Goal: Information Seeking & Learning: Check status

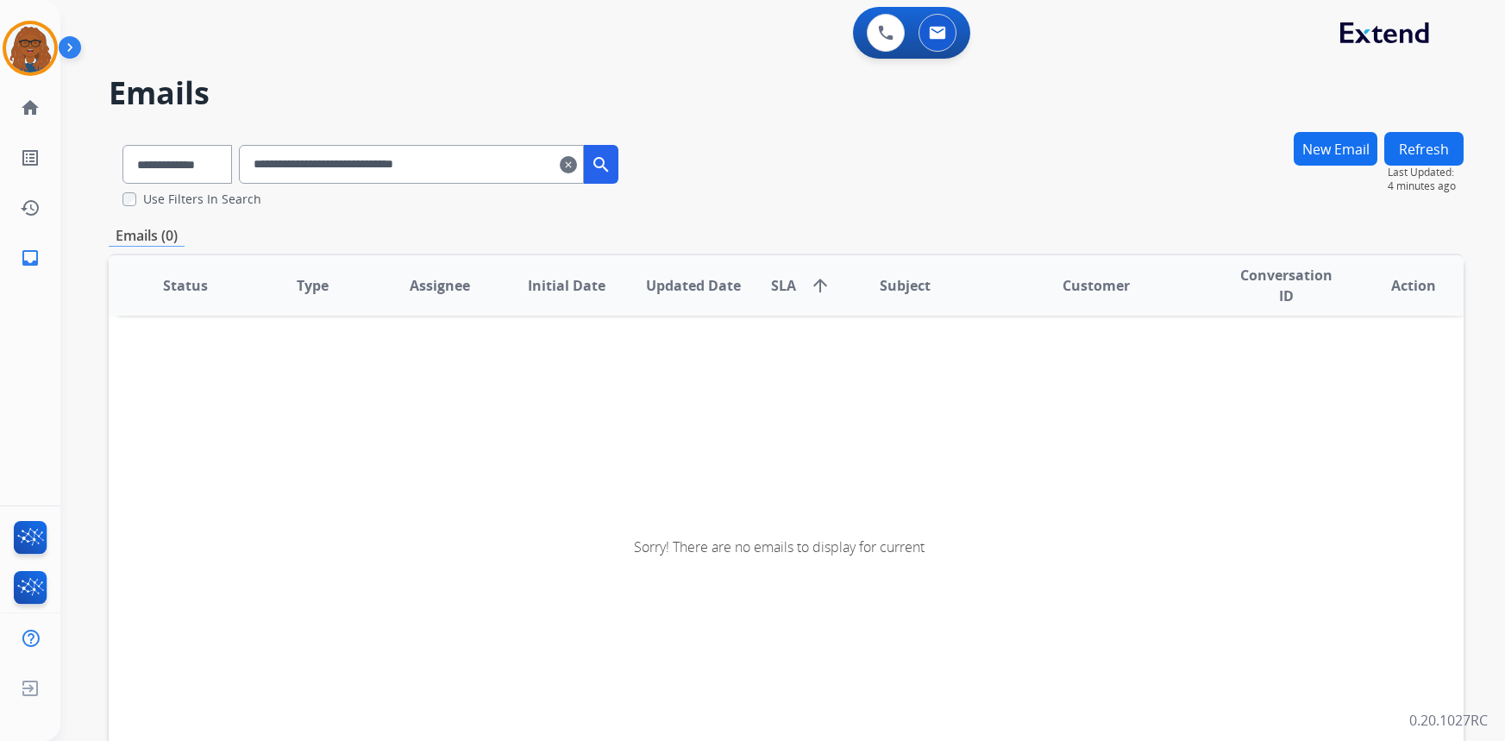
select select "**********"
click at [577, 161] on mat-icon "clear" at bounding box center [568, 164] width 17 height 21
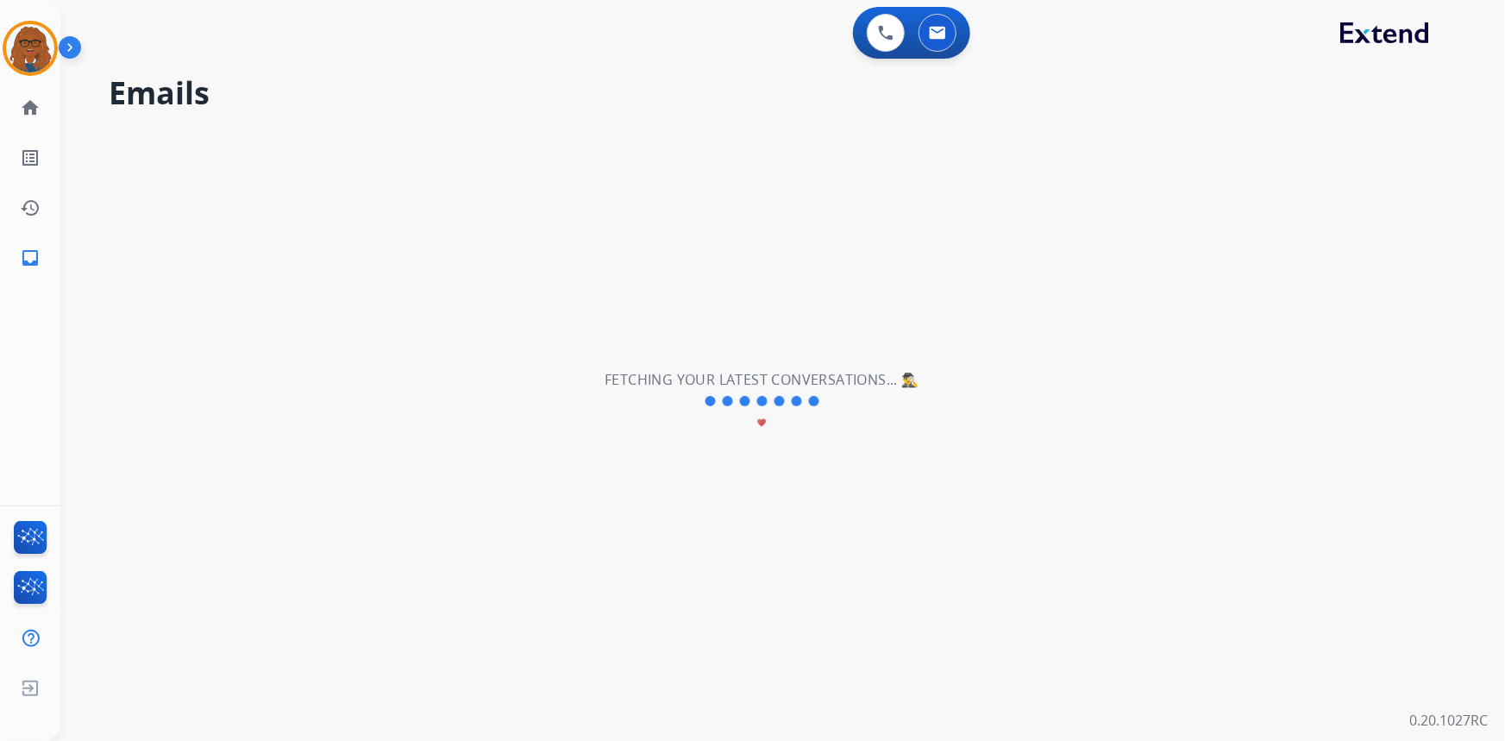
select select "**********"
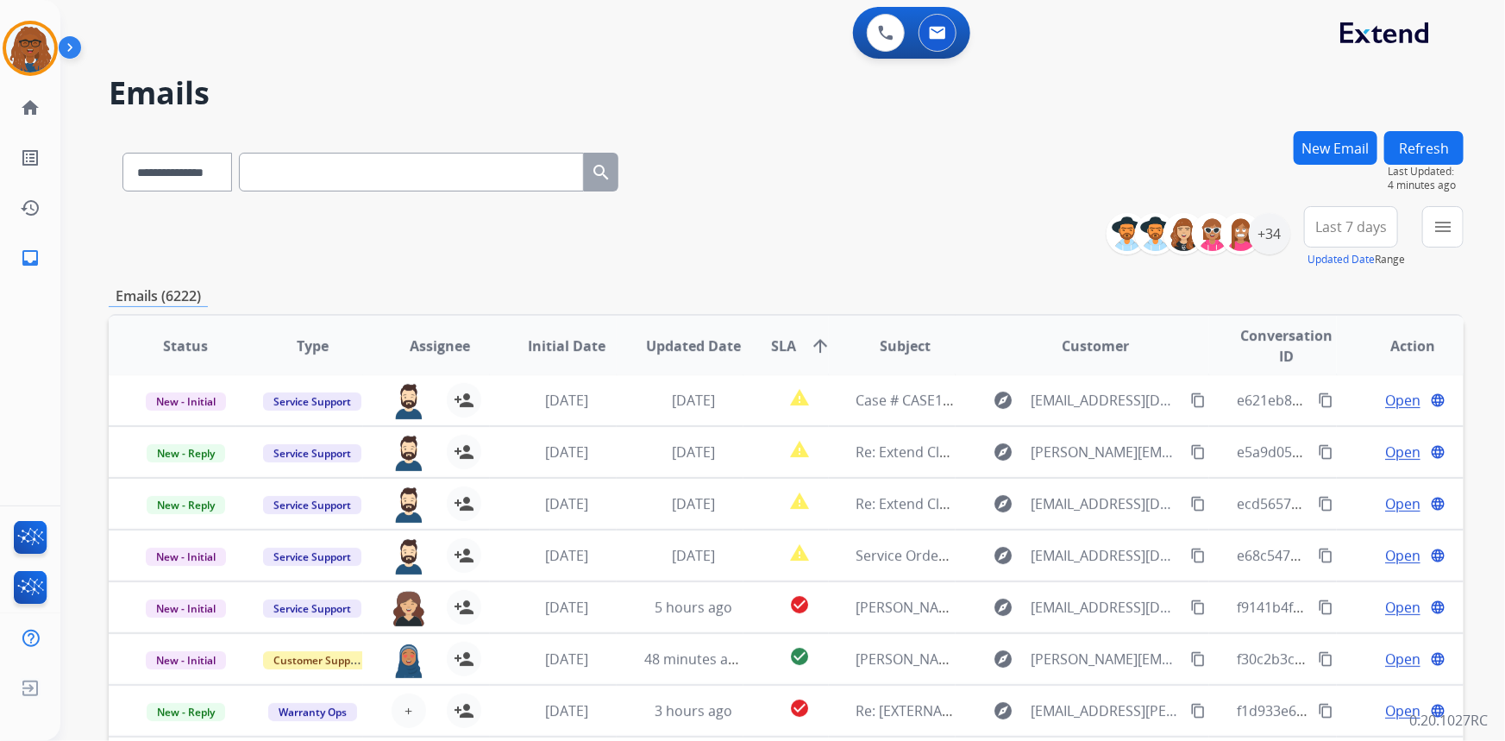
scroll to position [1, 0]
click at [1272, 233] on div "+34" at bounding box center [1269, 233] width 41 height 41
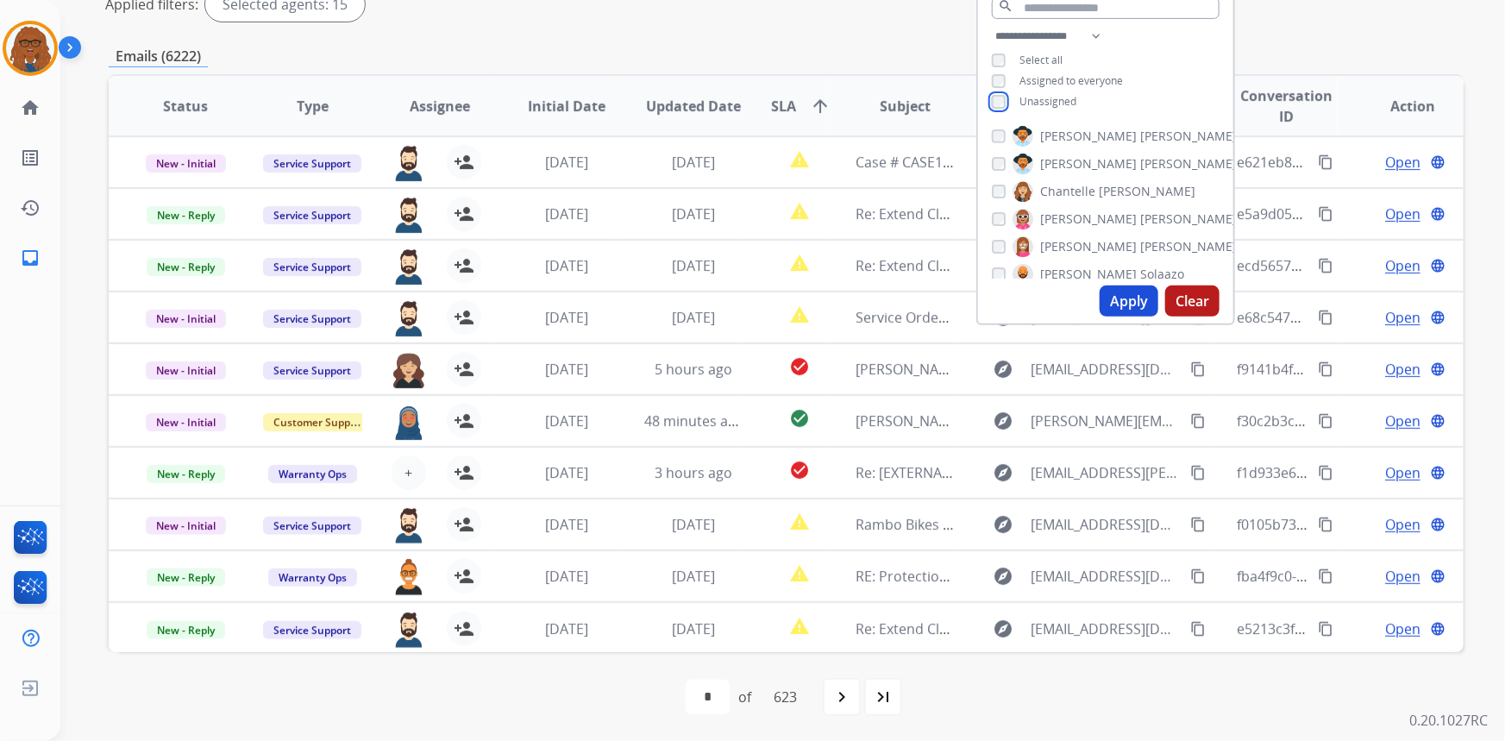
scroll to position [354, 0]
click at [1181, 299] on button "Clear" at bounding box center [1192, 300] width 54 height 31
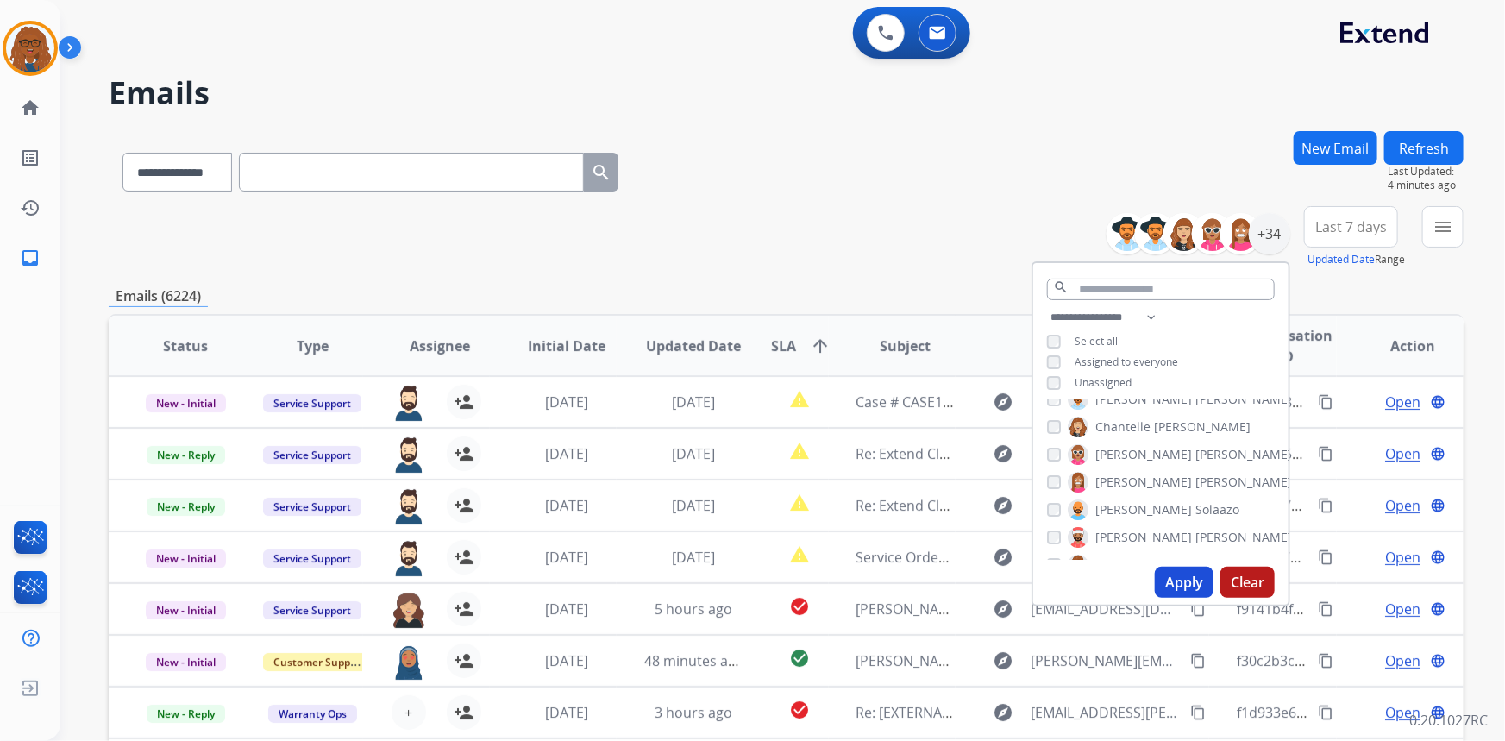
scroll to position [41, 0]
click at [1186, 576] on button "Apply" at bounding box center [1184, 582] width 59 height 31
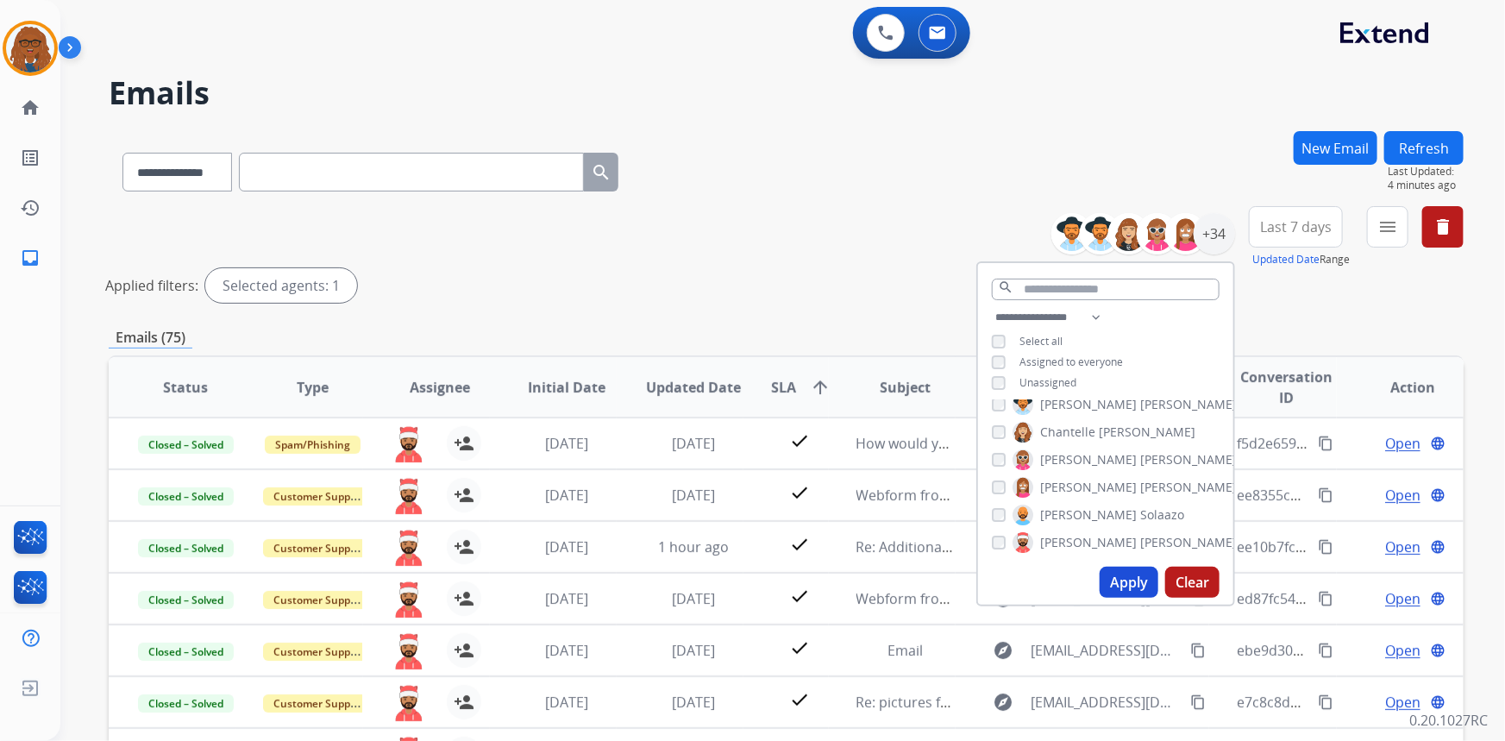
click at [867, 267] on div "**********" at bounding box center [786, 257] width 1355 height 103
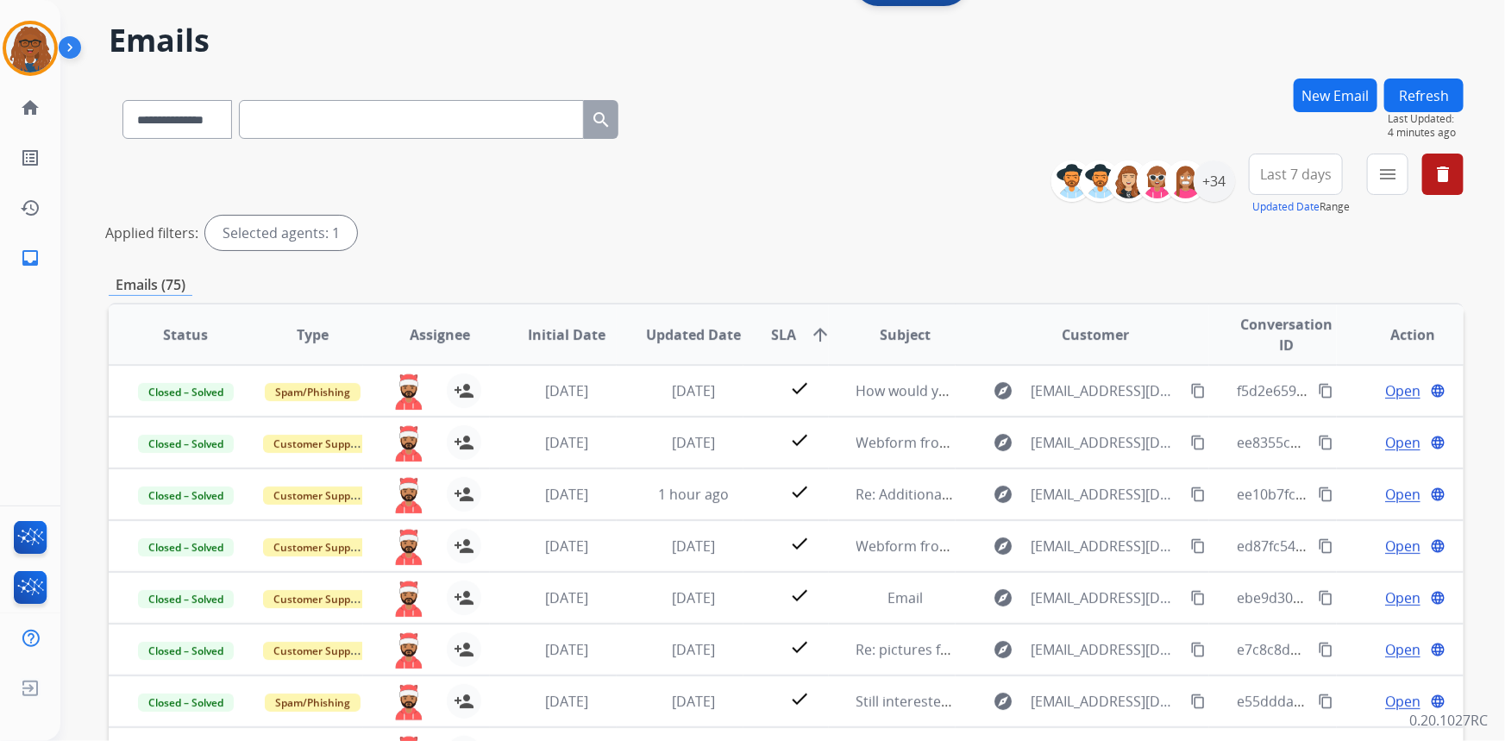
scroll to position [46, 0]
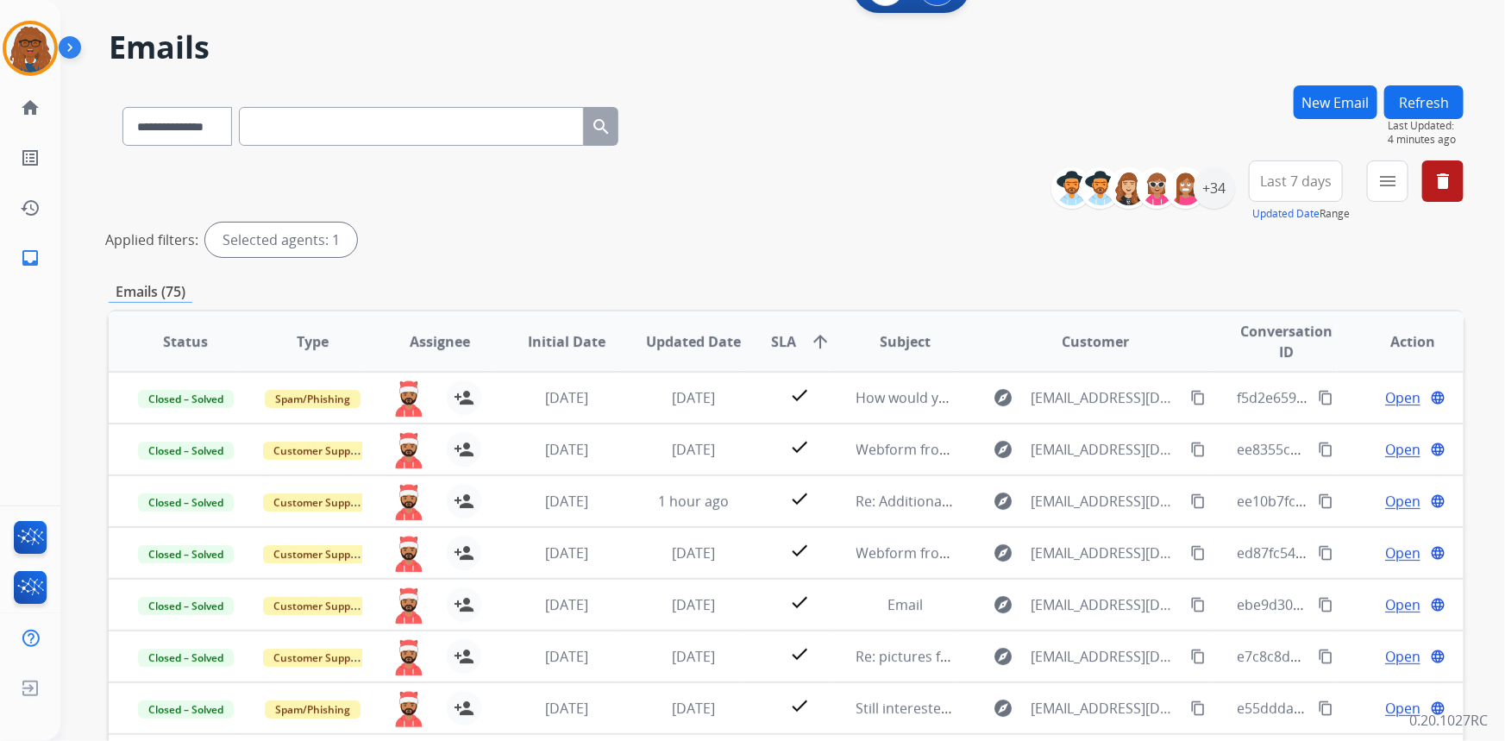
click at [1294, 178] on span "Last 7 days" at bounding box center [1296, 181] width 72 height 7
click at [1276, 299] on div "Last 7 days" at bounding box center [1290, 303] width 95 height 26
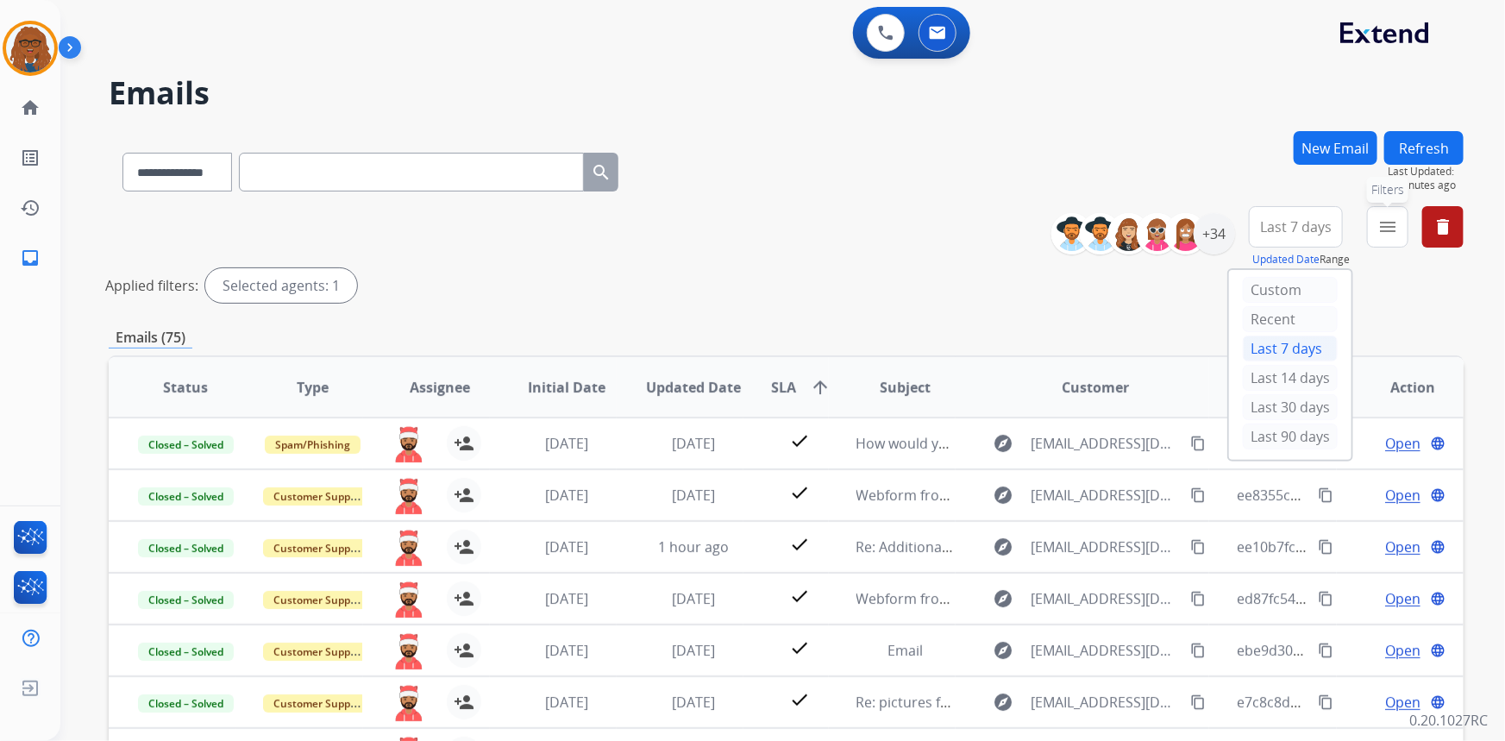
click at [1384, 216] on mat-icon "menu" at bounding box center [1387, 226] width 21 height 21
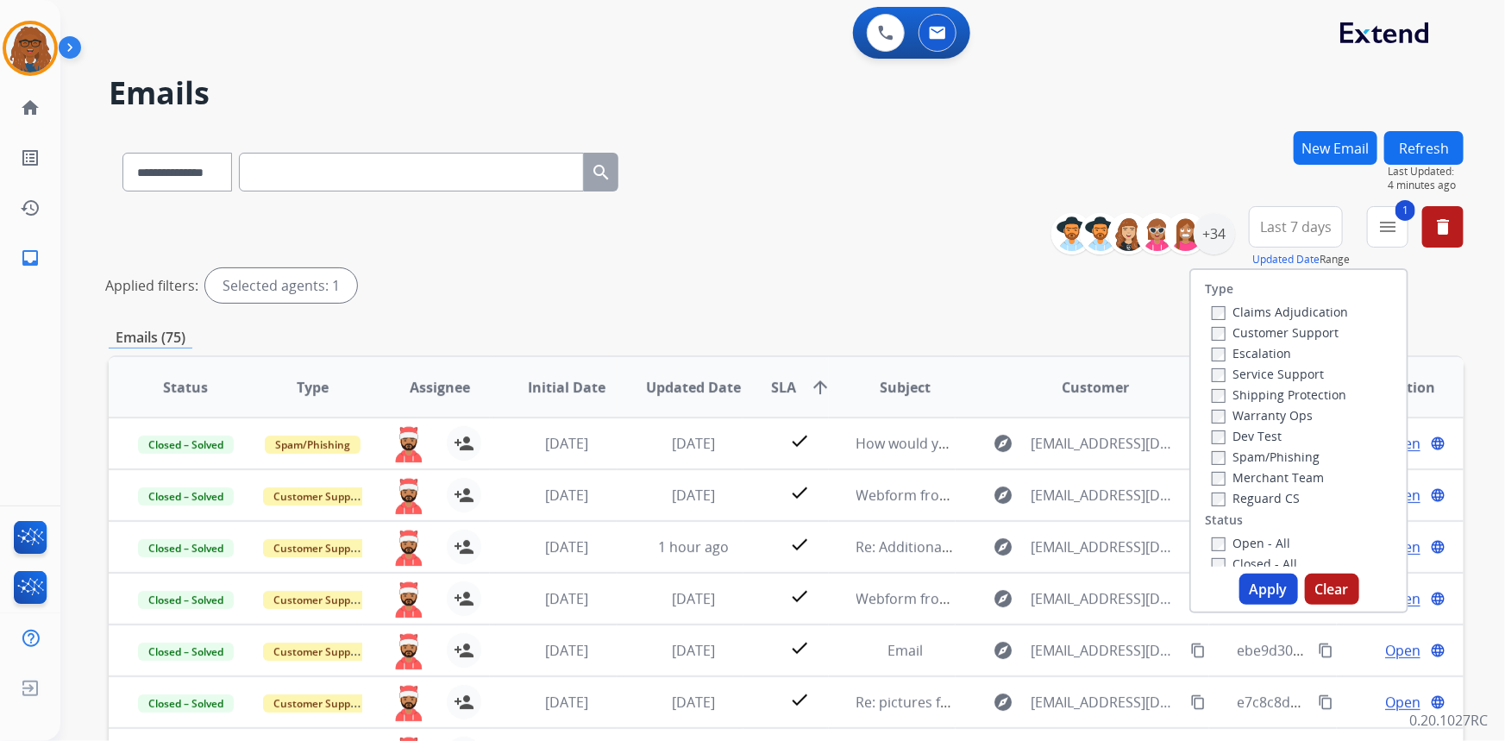
drag, startPoint x: 1258, startPoint y: 592, endPoint x: 1236, endPoint y: 569, distance: 31.7
click at [1257, 590] on button "Apply" at bounding box center [1268, 589] width 59 height 31
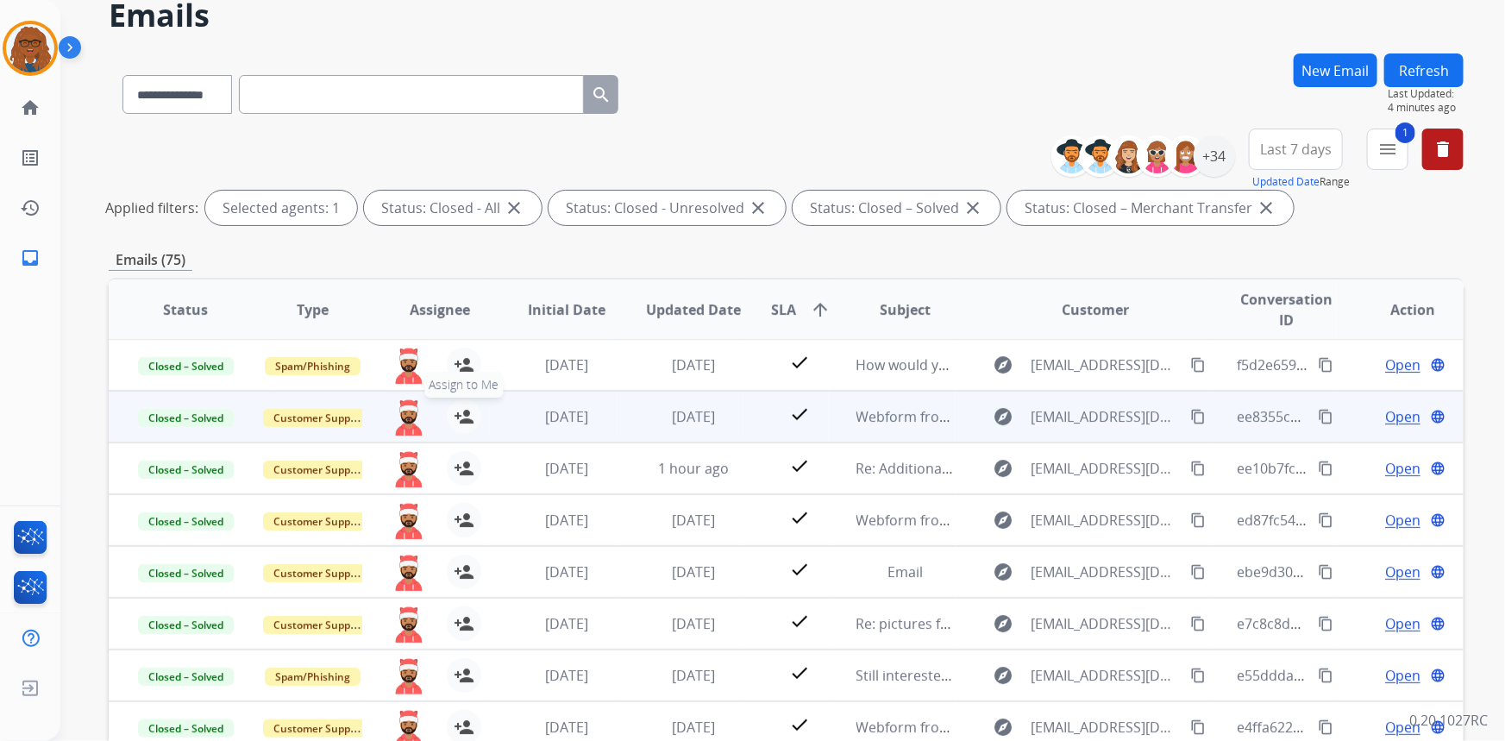
scroll to position [235, 0]
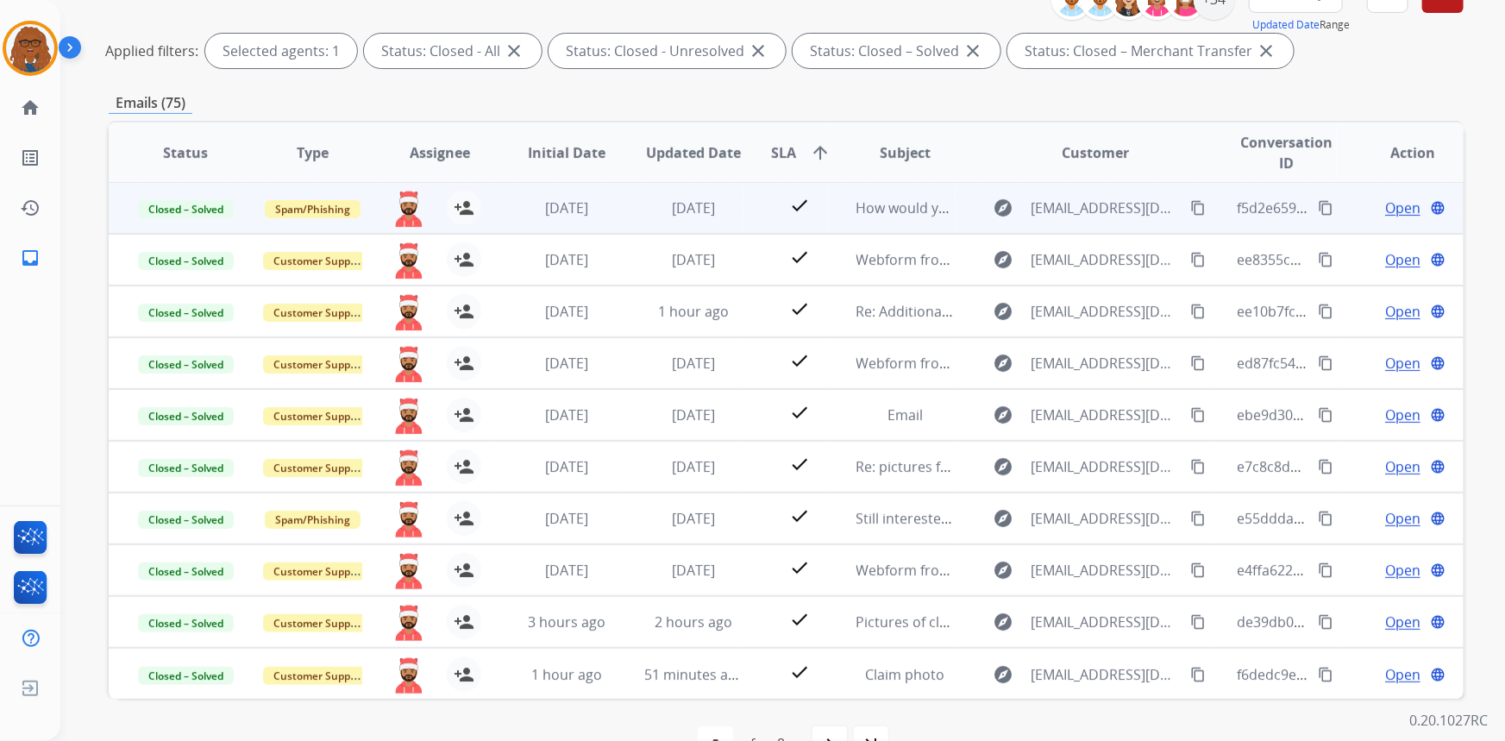
click at [1217, 197] on td "f5d2e659-b230-4b52-83b9-2bb119e9f55d content_copy" at bounding box center [1272, 208] width 127 height 52
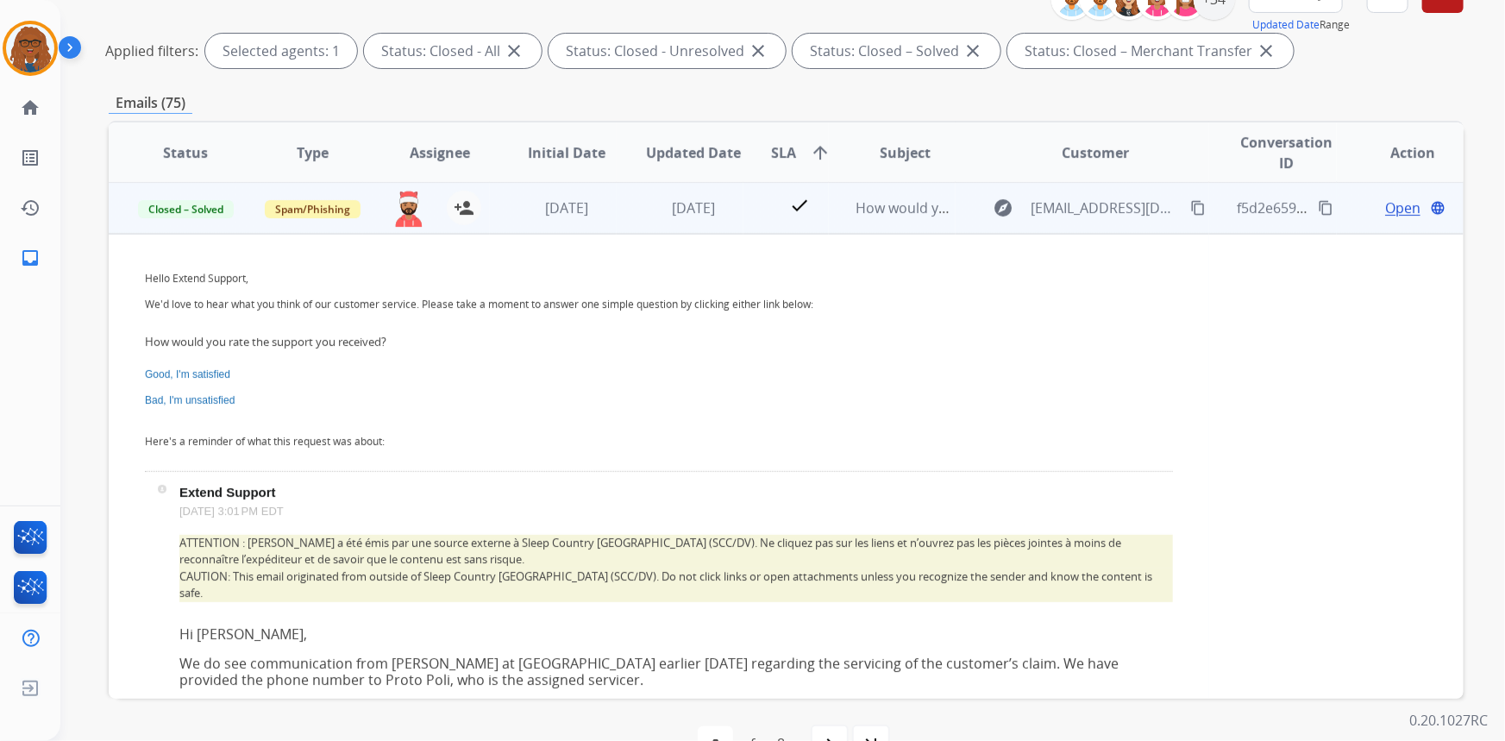
scroll to position [0, 0]
click at [983, 195] on div "explore" at bounding box center [1003, 209] width 41 height 28
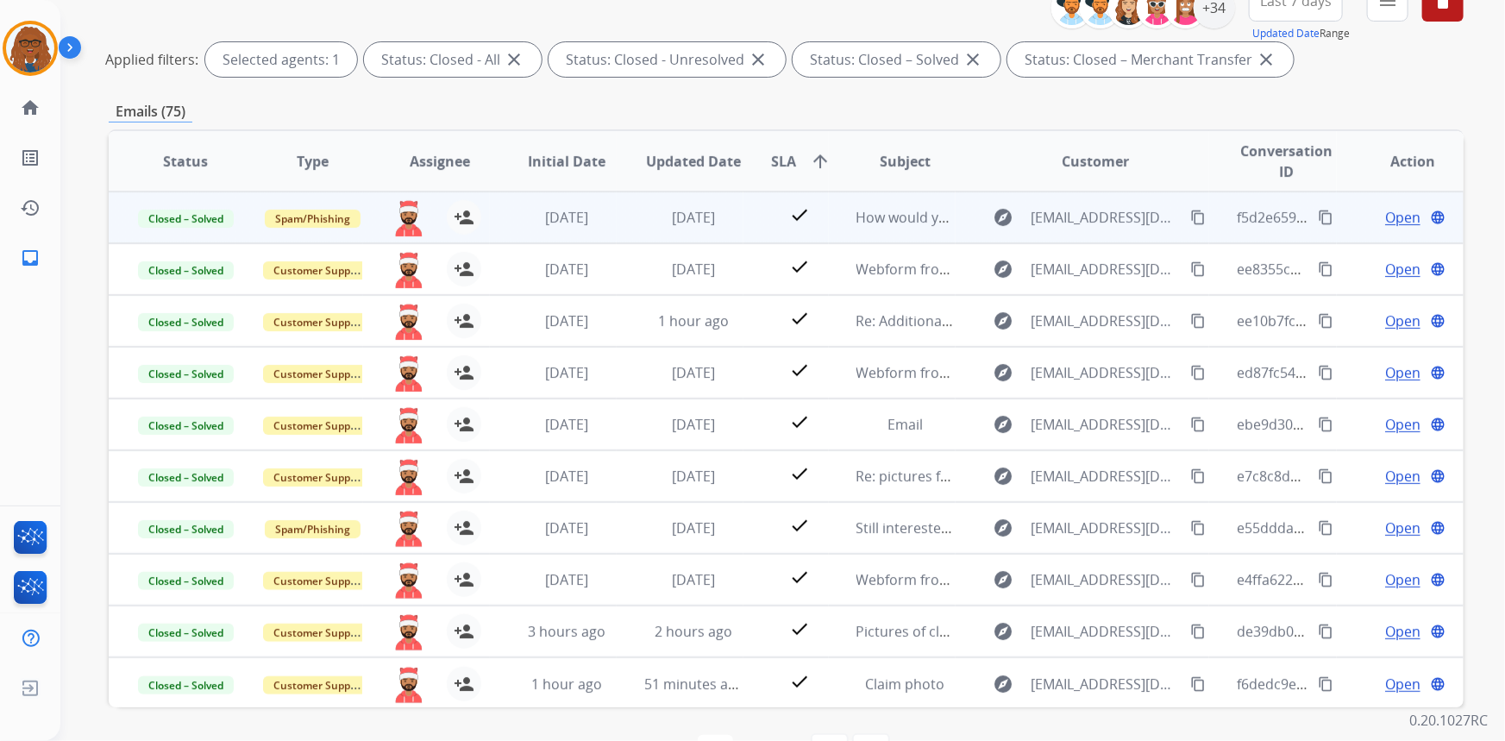
scroll to position [124, 0]
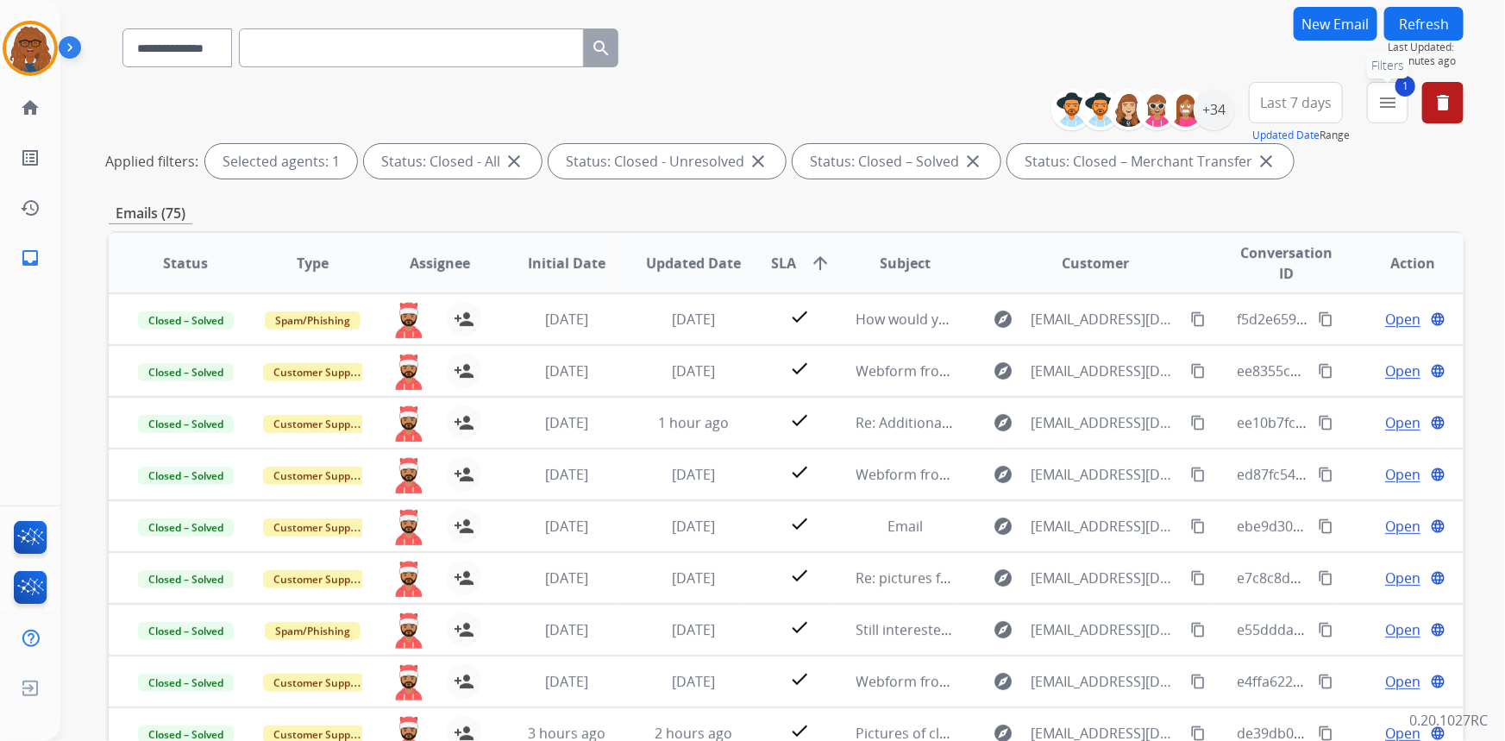
click at [1387, 104] on mat-icon "menu" at bounding box center [1387, 102] width 21 height 21
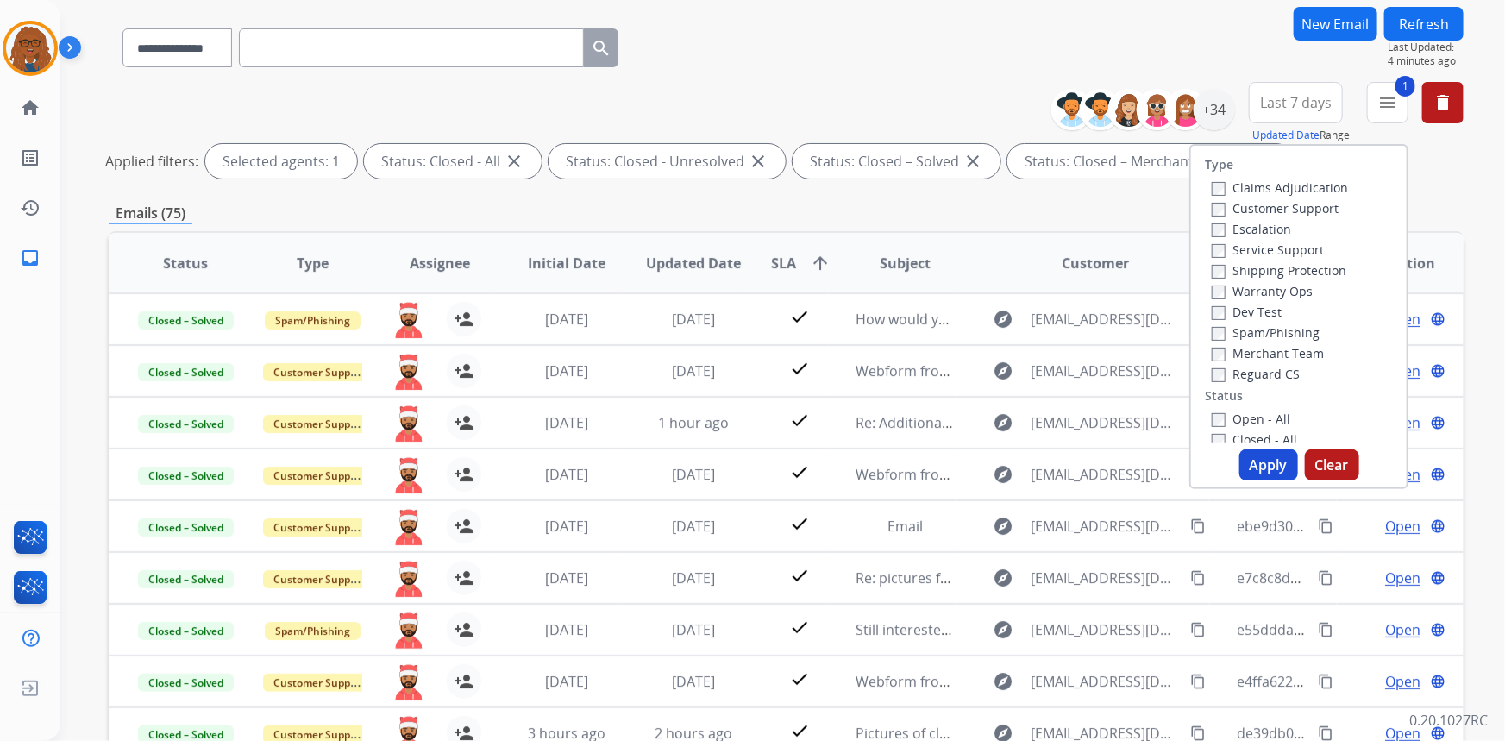
click at [1436, 211] on div "Emails (75)" at bounding box center [786, 214] width 1355 height 22
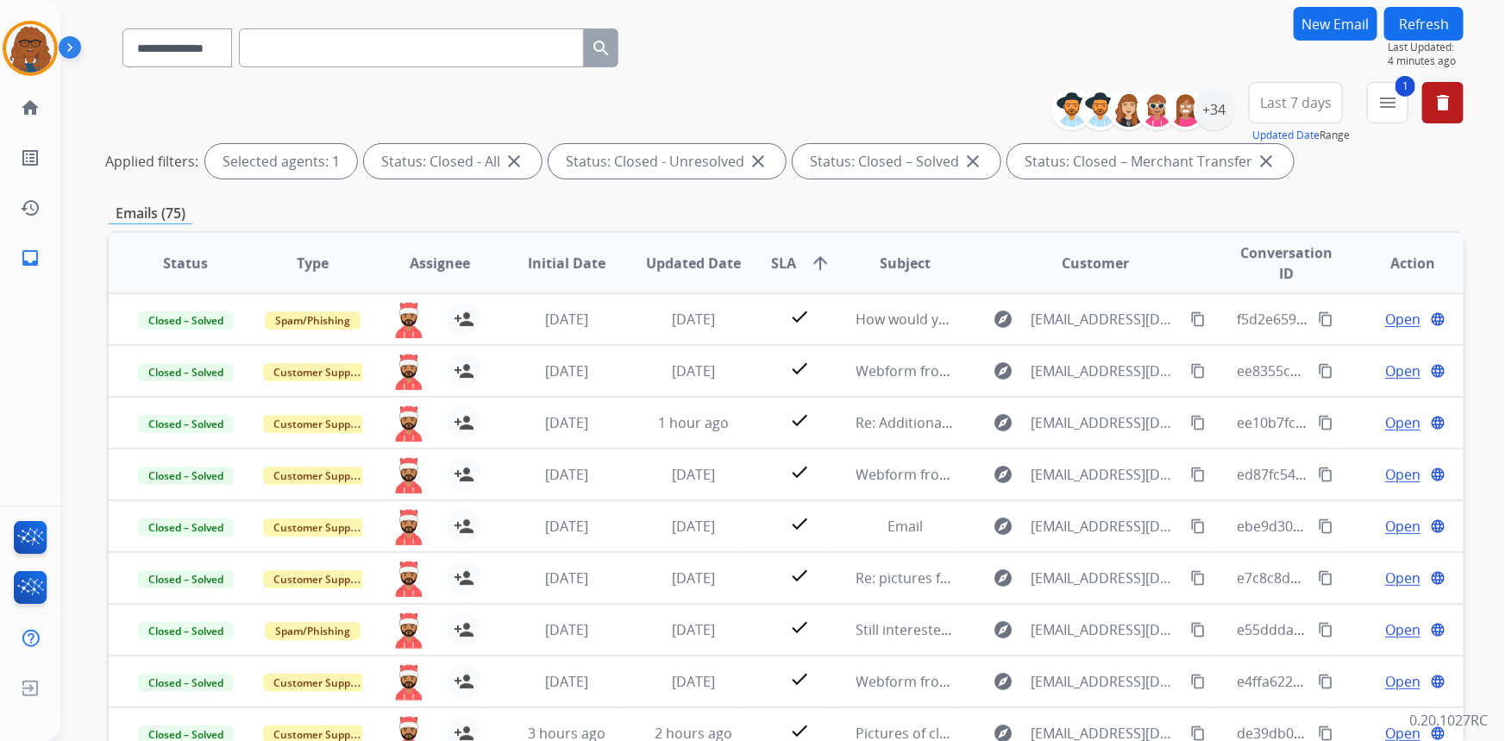
click at [1302, 101] on span "Last 7 days" at bounding box center [1296, 102] width 72 height 7
click at [1275, 159] on div "Custom" at bounding box center [1290, 166] width 95 height 26
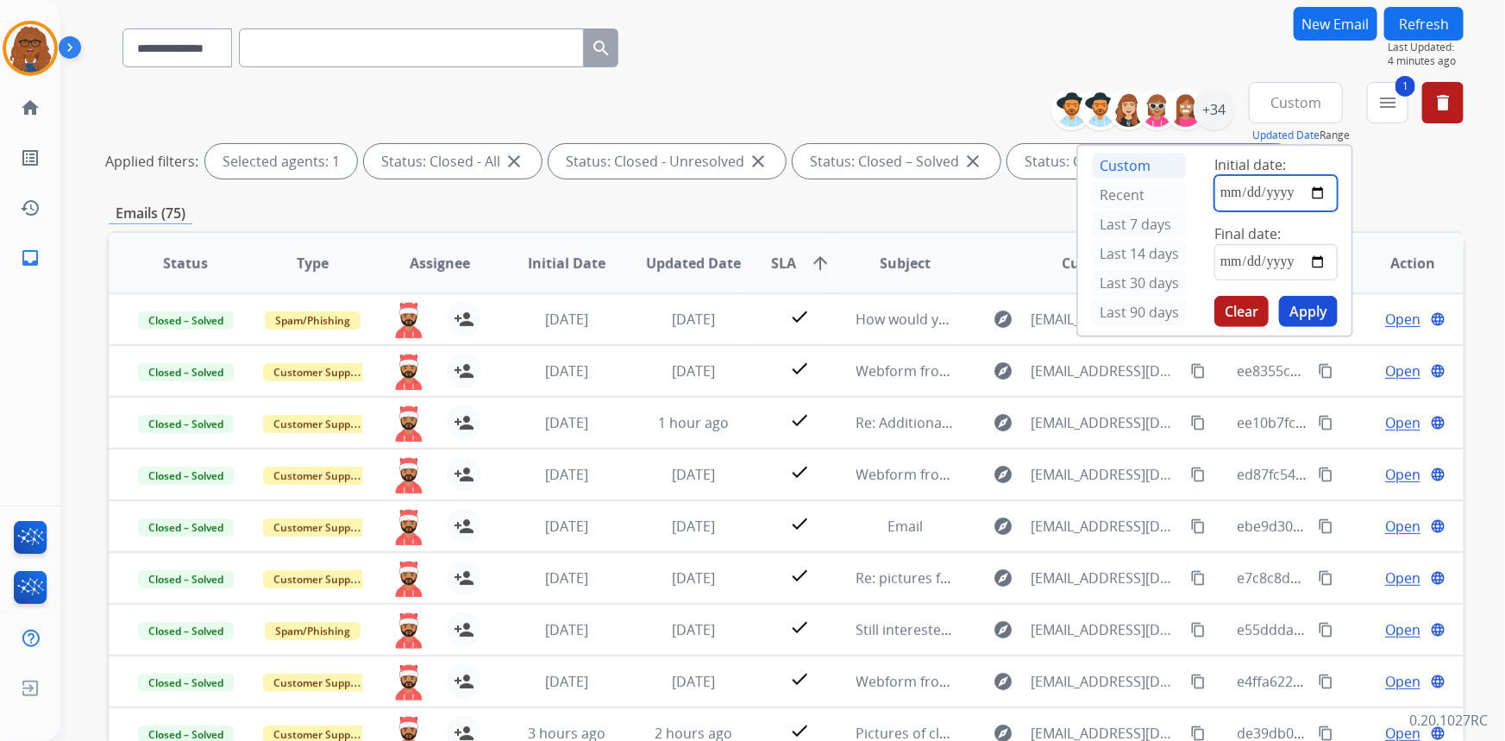
click at [1318, 191] on input "date" at bounding box center [1275, 193] width 123 height 36
type input "**********"
click at [1319, 257] on input "date" at bounding box center [1275, 262] width 123 height 36
type input "**********"
click at [1305, 310] on button "Apply" at bounding box center [1308, 311] width 59 height 31
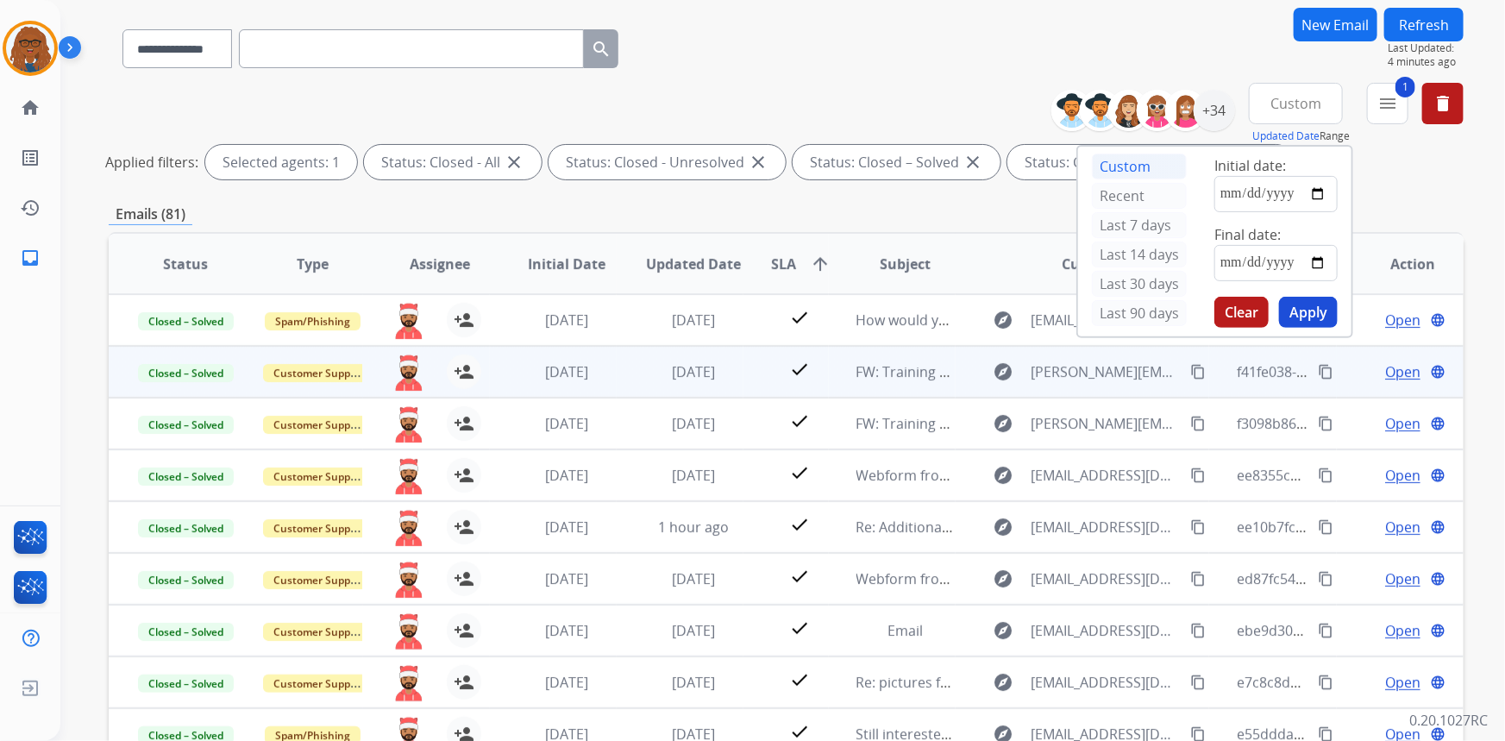
scroll to position [235, 0]
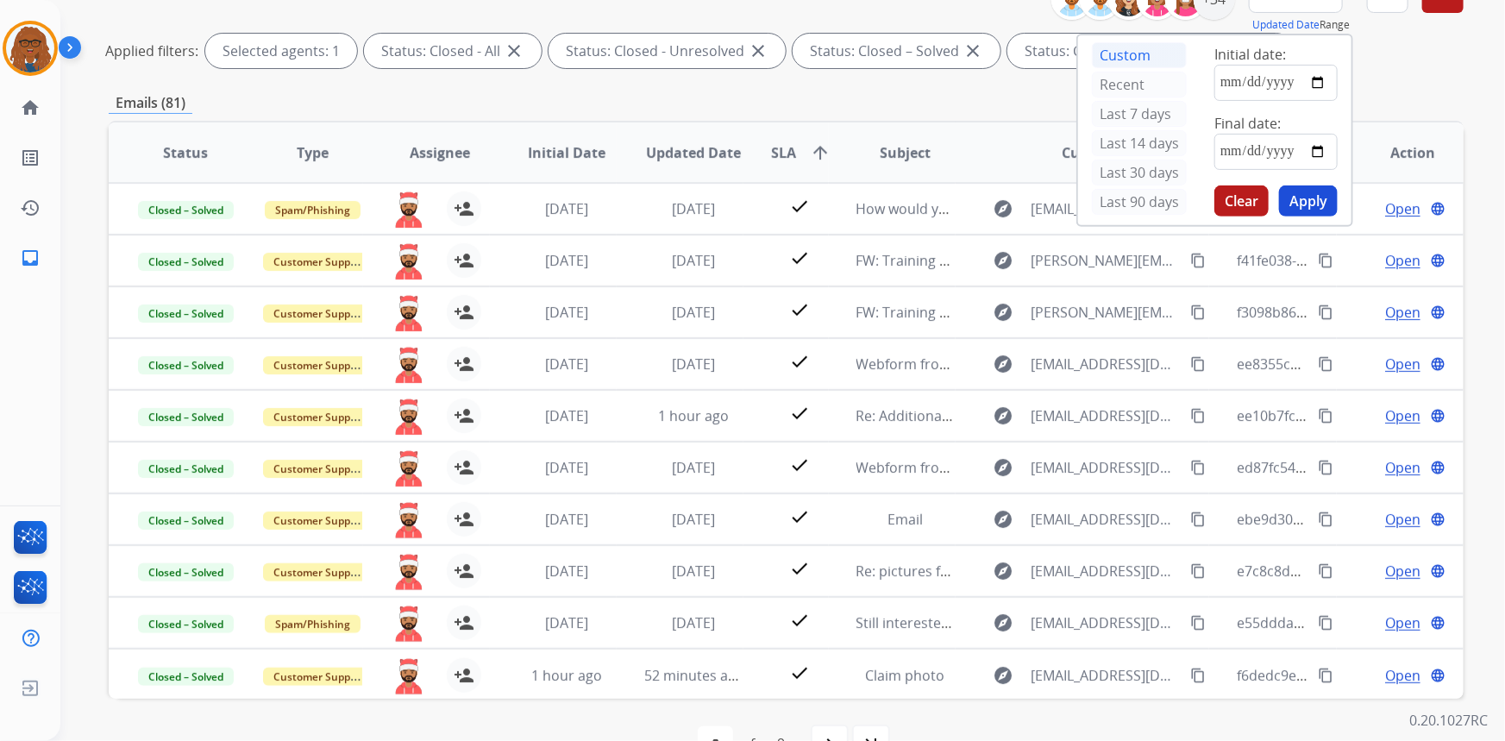
click at [1377, 85] on div "**********" at bounding box center [786, 343] width 1355 height 892
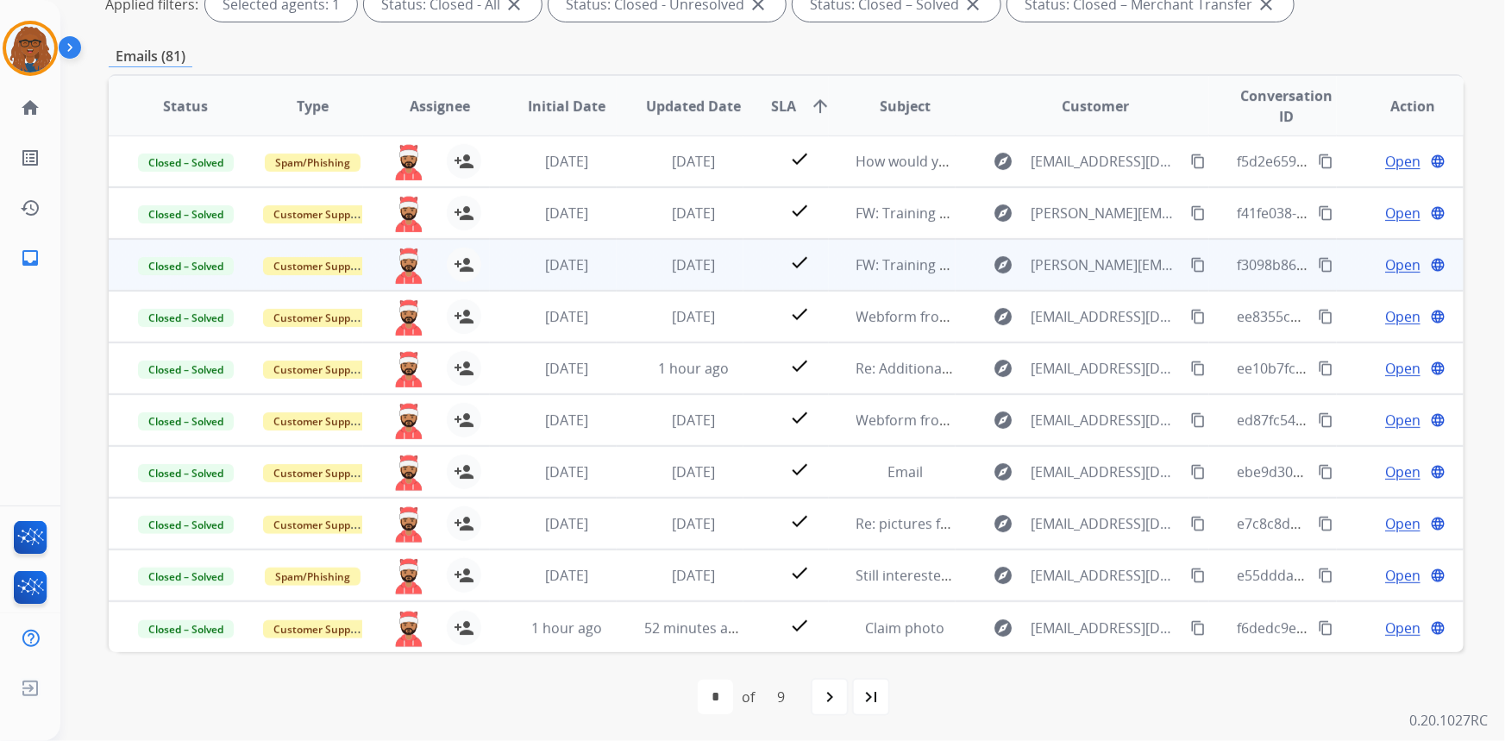
scroll to position [0, 0]
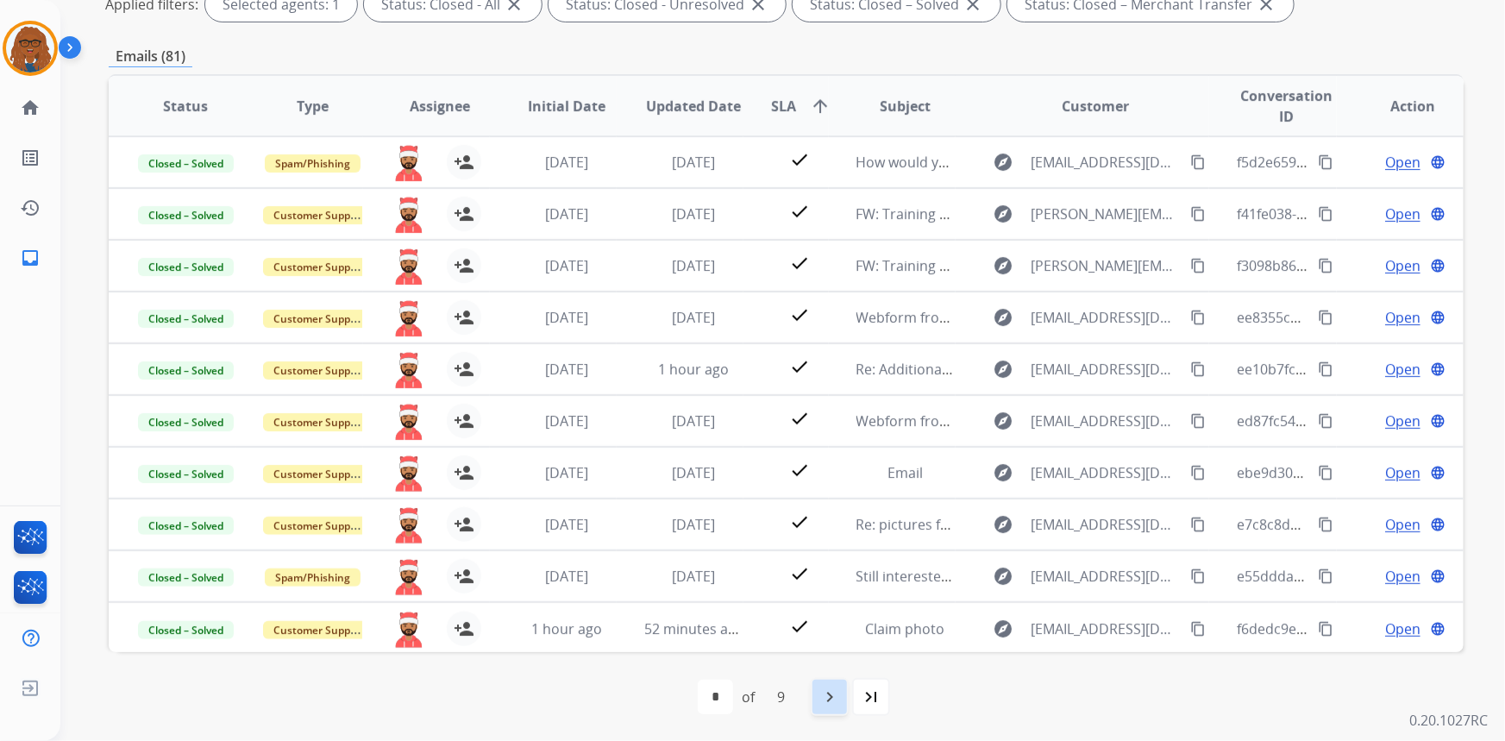
click at [828, 706] on mat-icon "navigate_next" at bounding box center [829, 696] width 21 height 21
select select "*"
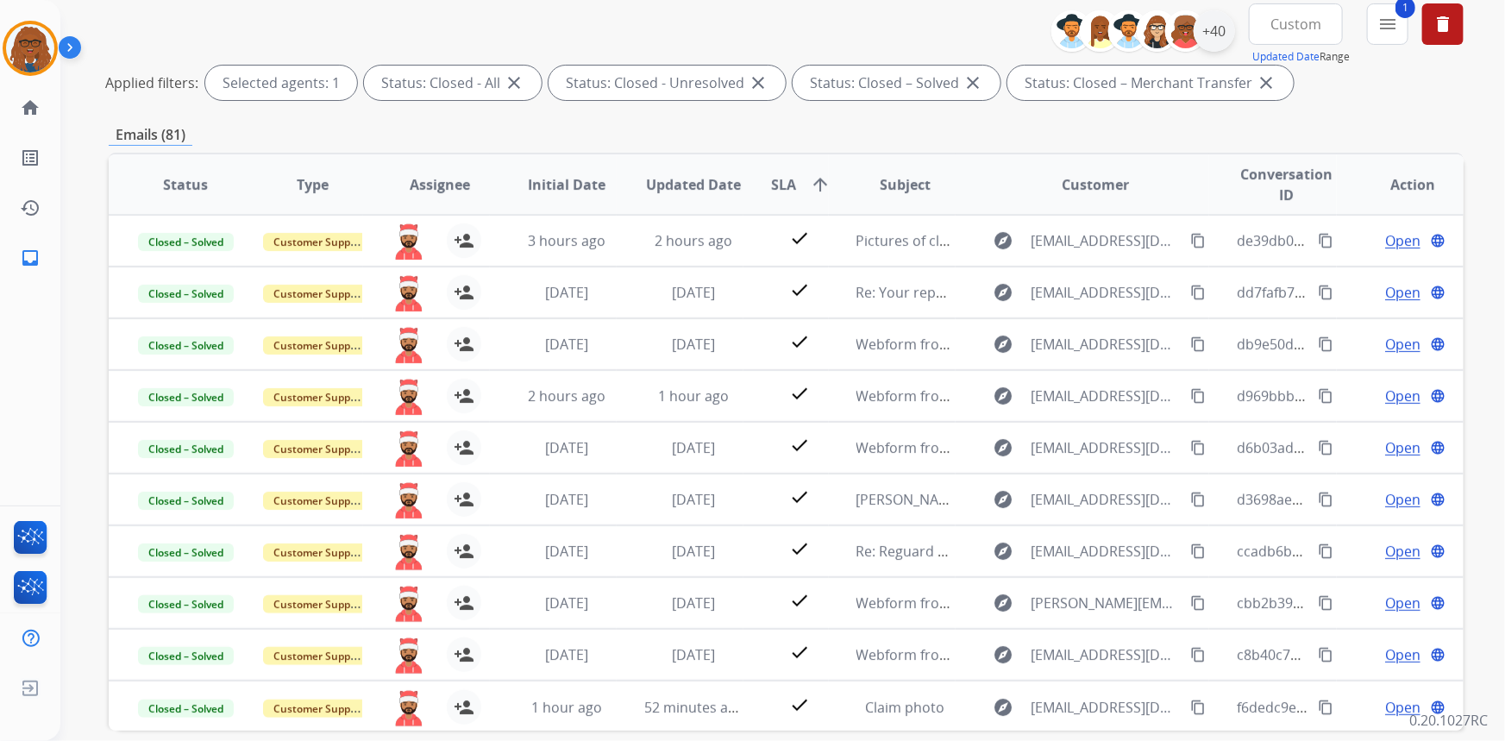
click at [1213, 16] on div "+40" at bounding box center [1214, 30] width 41 height 41
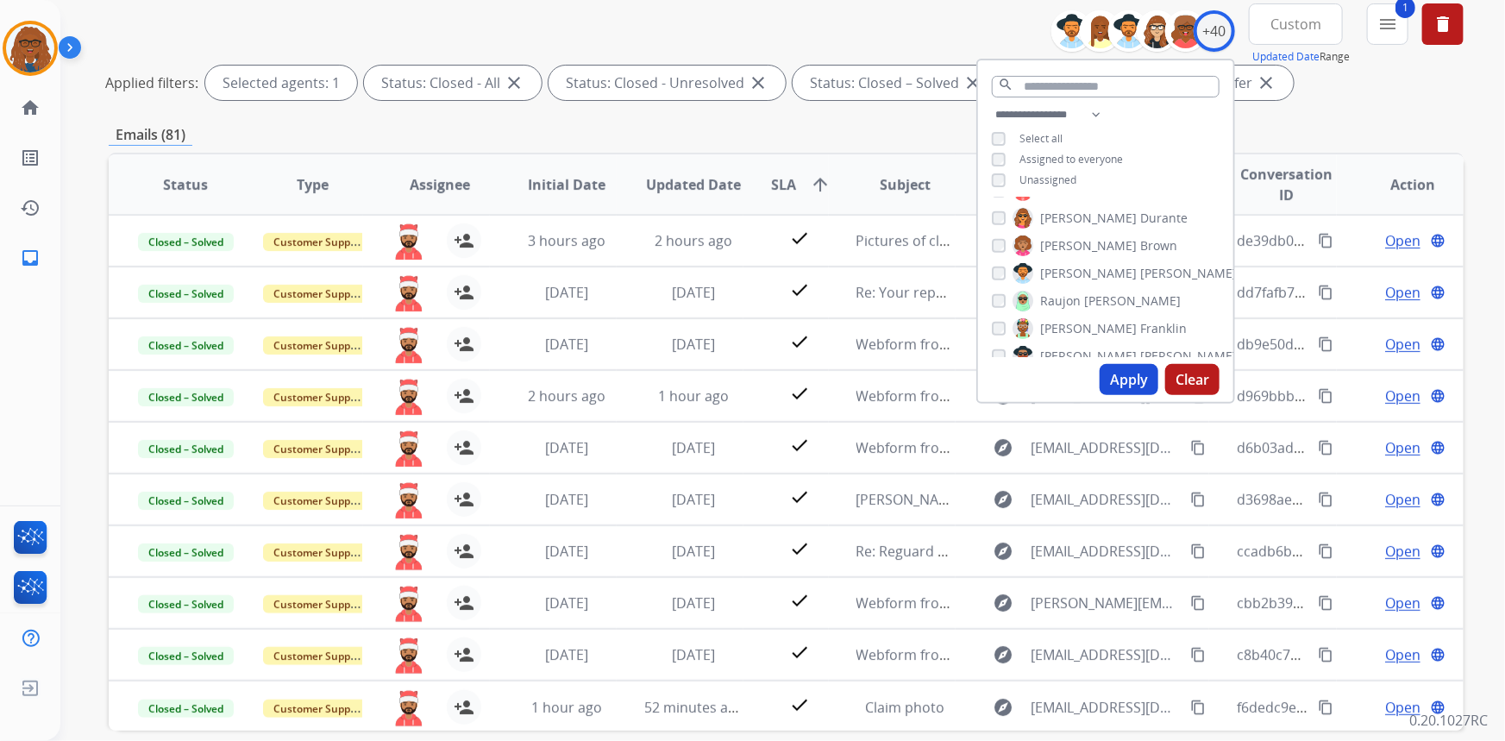
scroll to position [627, 0]
click at [1115, 383] on button "Apply" at bounding box center [1129, 379] width 59 height 31
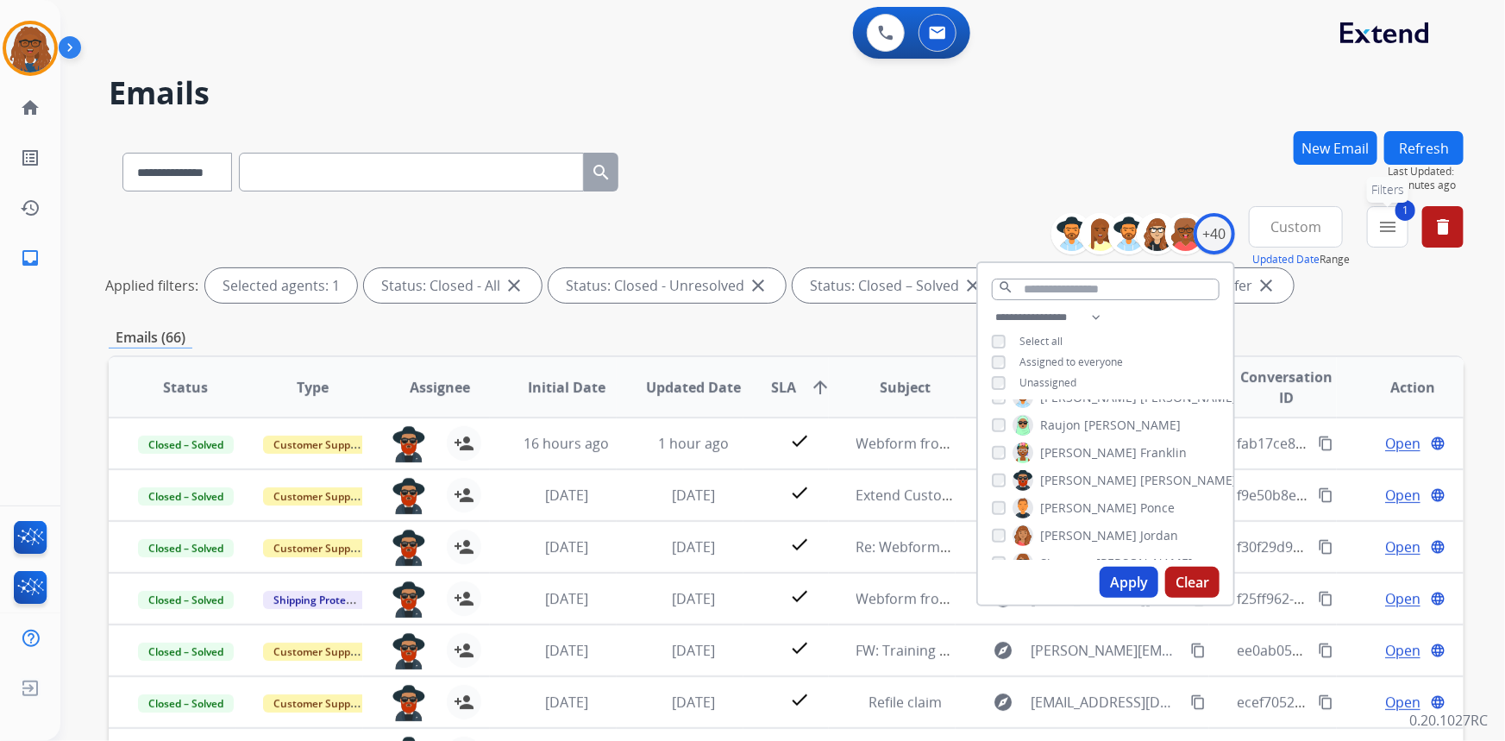
click at [1387, 236] on button "1 menu Filters" at bounding box center [1387, 226] width 41 height 41
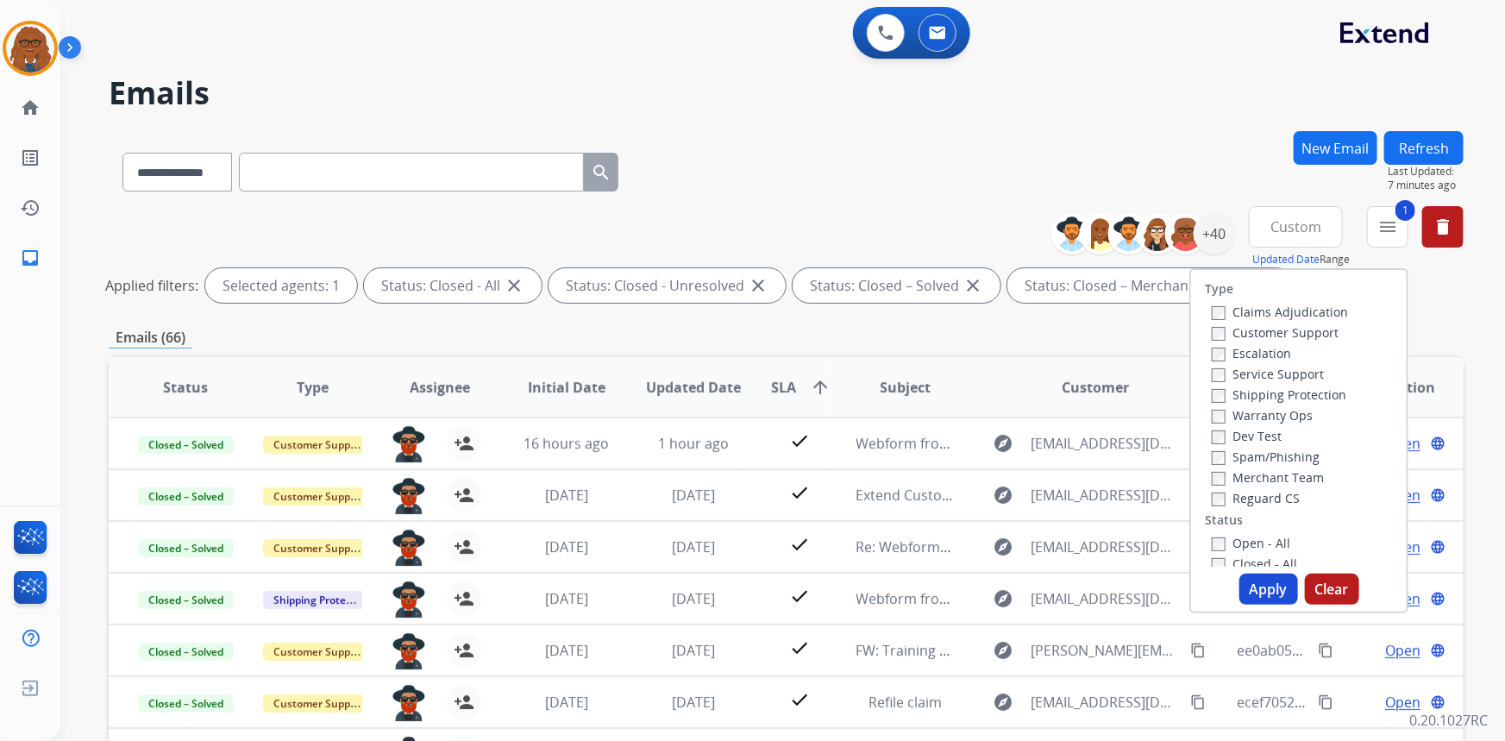
click at [1251, 580] on button "Apply" at bounding box center [1268, 589] width 59 height 31
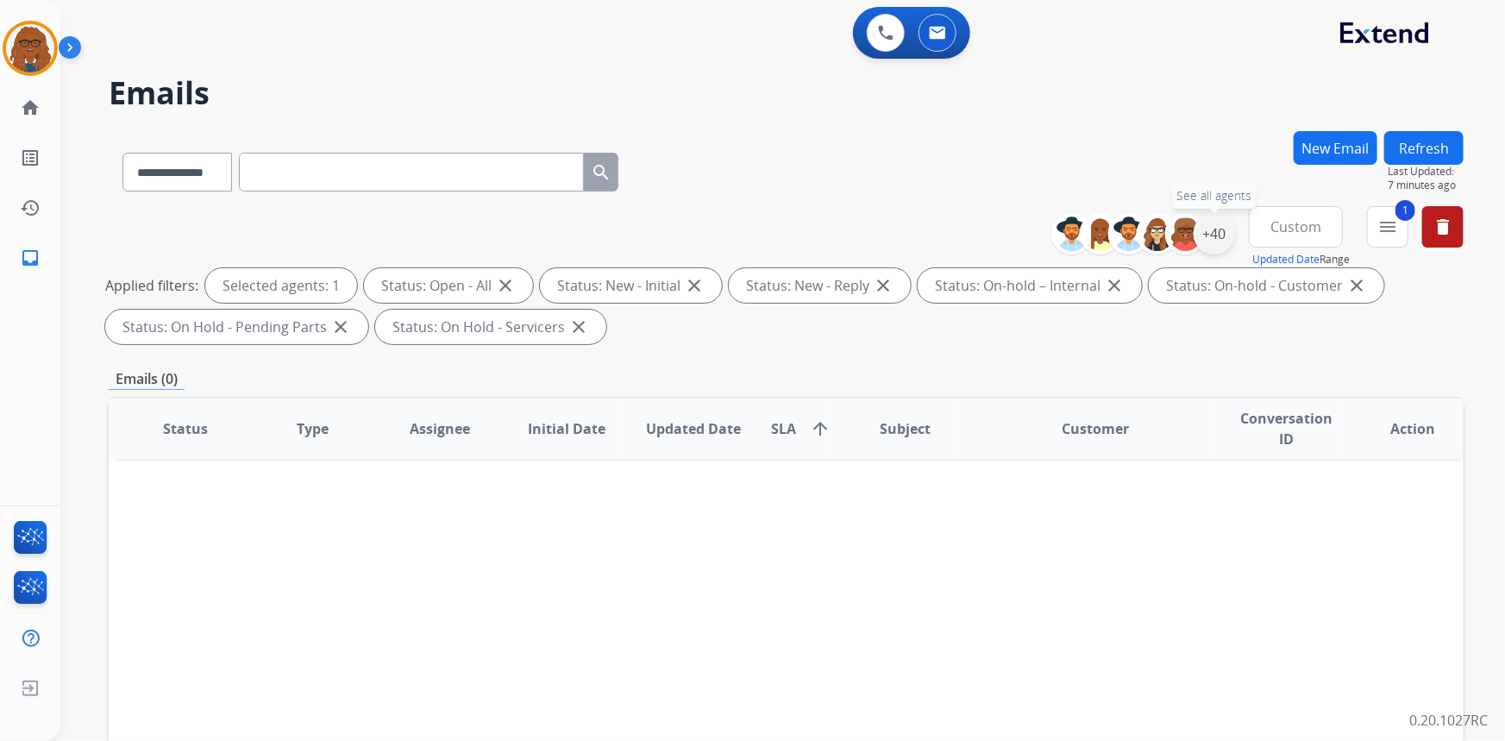
click at [1215, 234] on div "+40" at bounding box center [1214, 233] width 41 height 41
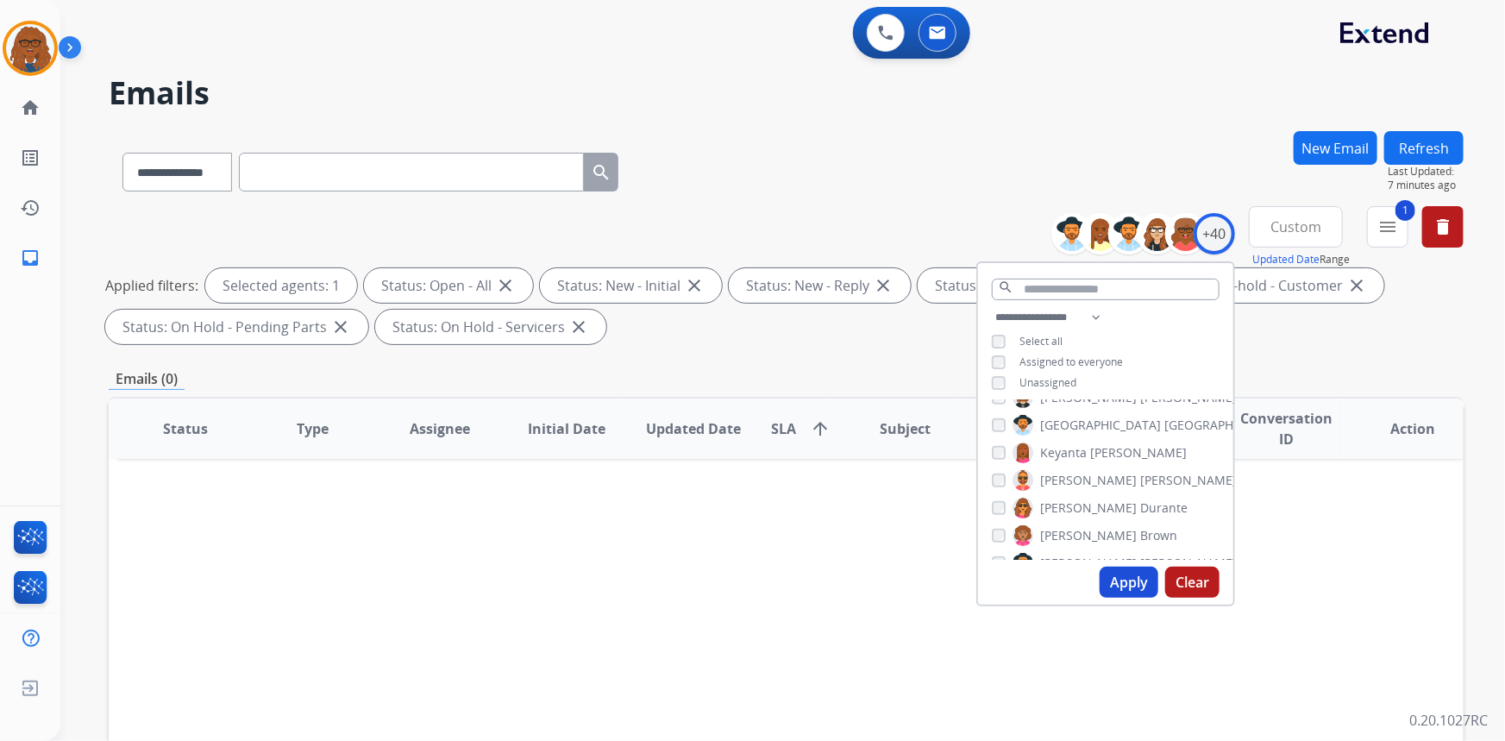
scroll to position [470, 0]
click at [1134, 590] on button "Apply" at bounding box center [1129, 582] width 59 height 31
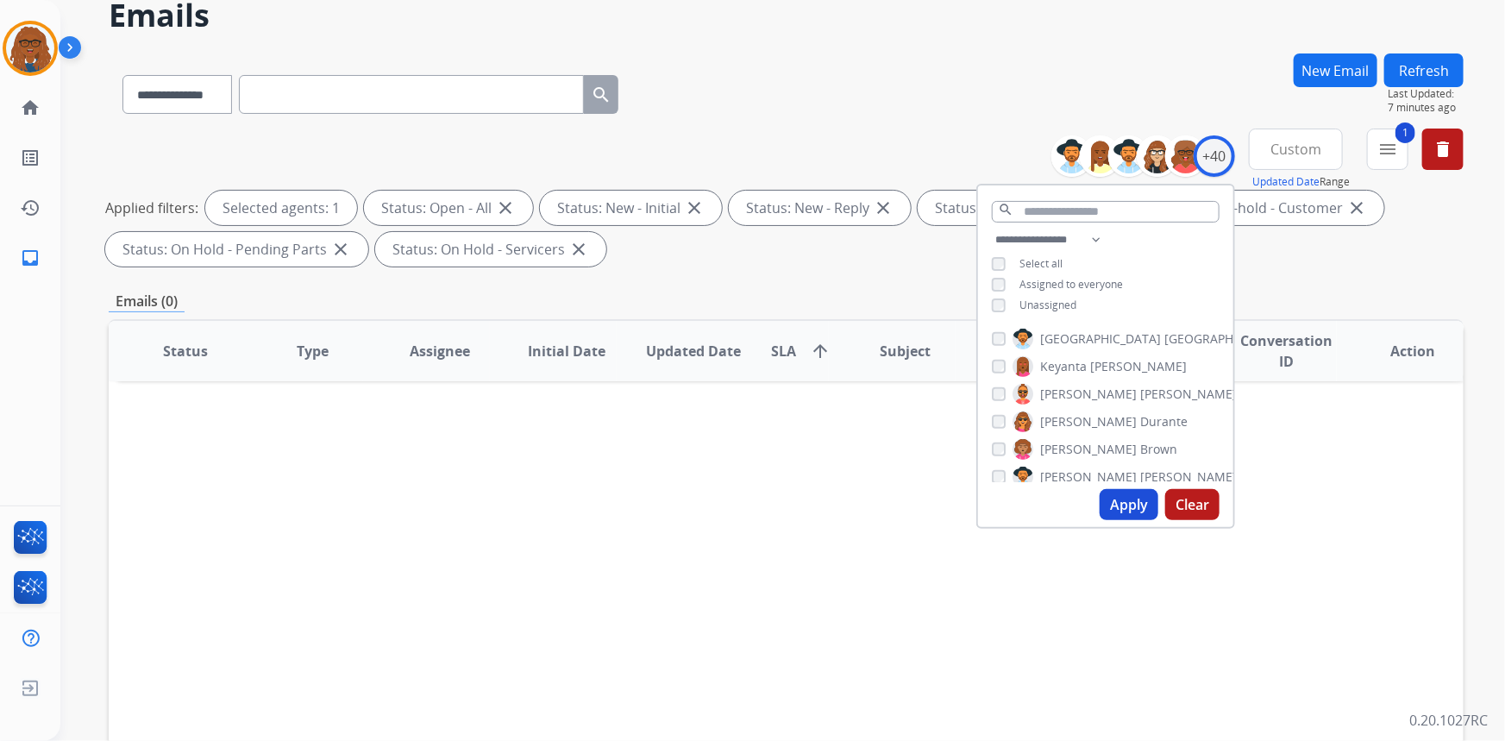
click at [1113, 505] on button "Apply" at bounding box center [1129, 504] width 59 height 31
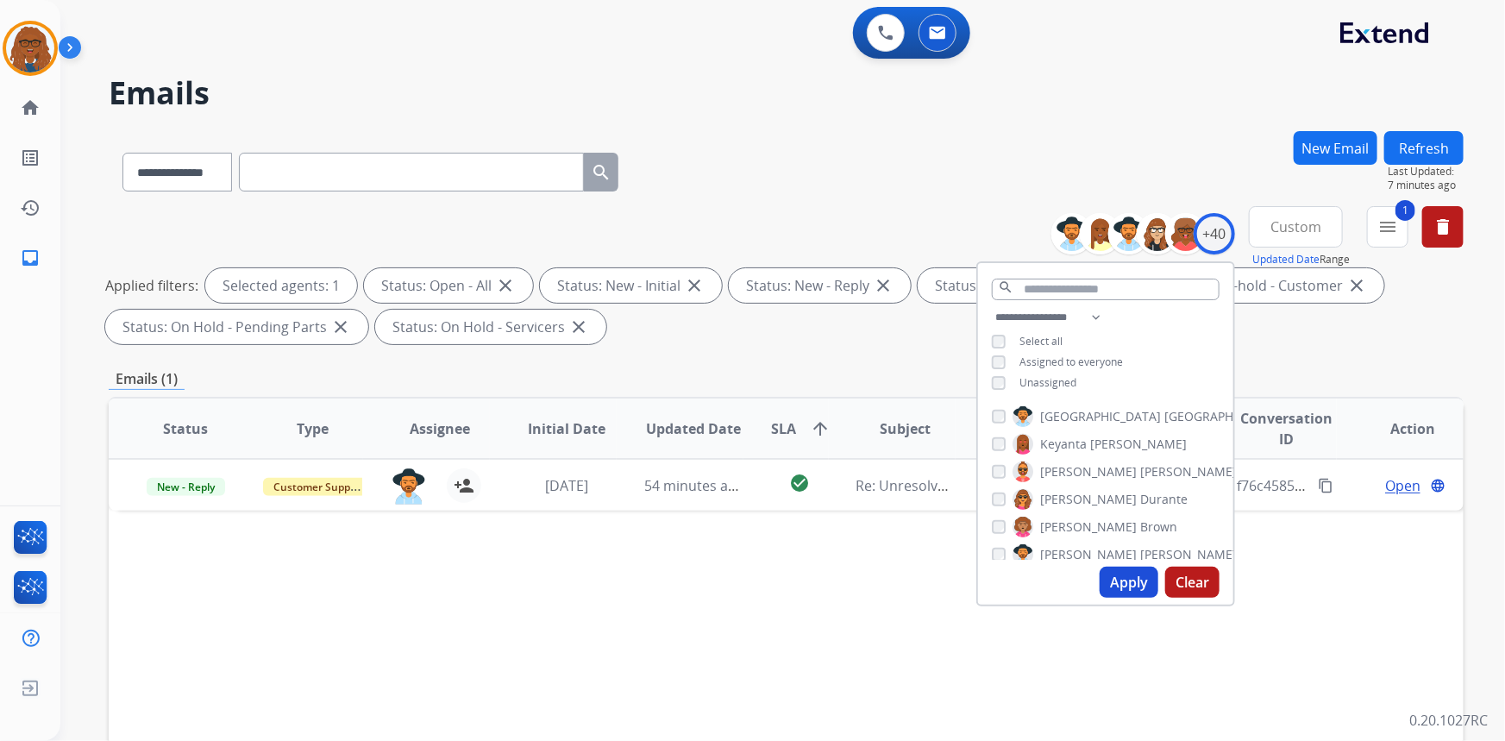
click at [785, 599] on div "Status Type Assignee Initial Date Updated Date SLA arrow_upward Subject Custome…" at bounding box center [786, 686] width 1355 height 578
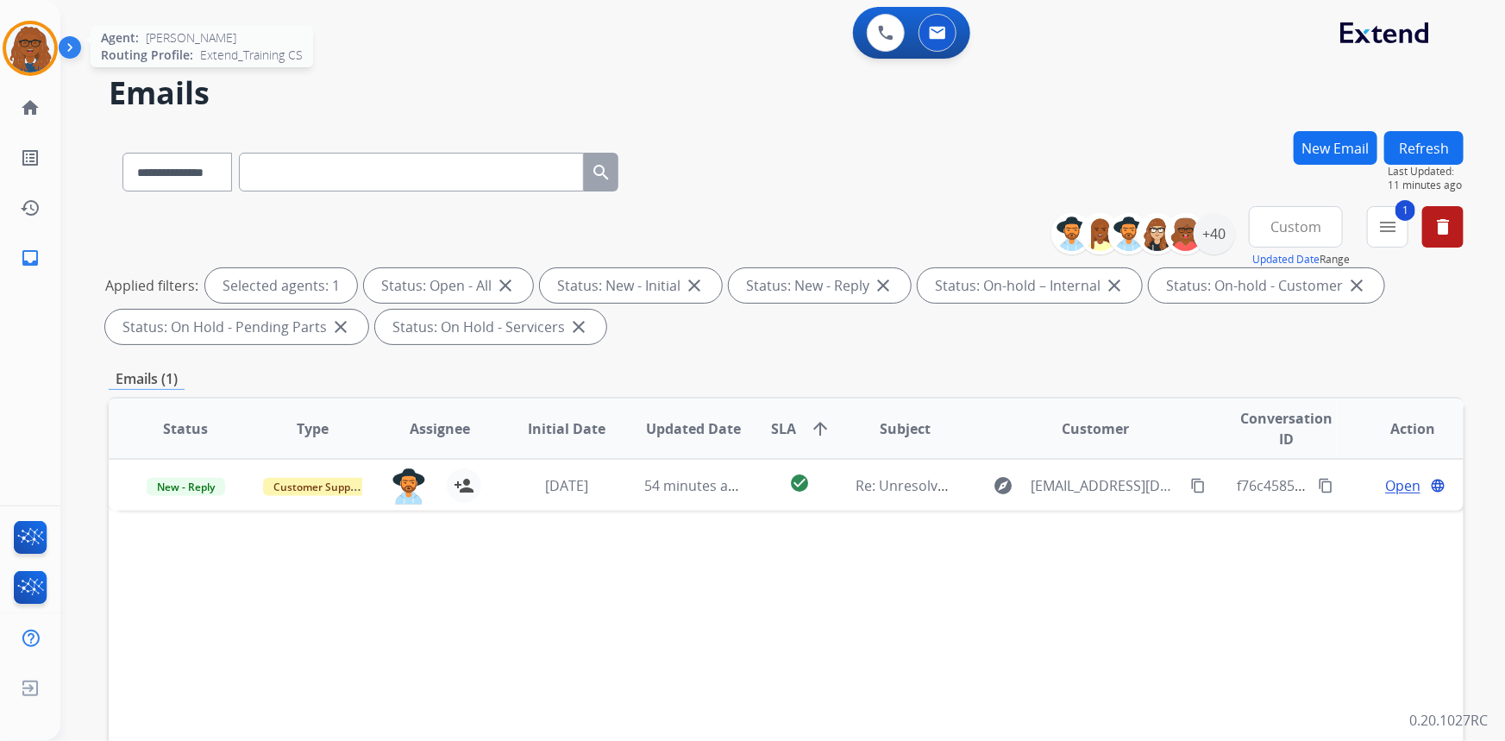
click at [24, 48] on img at bounding box center [30, 48] width 48 height 48
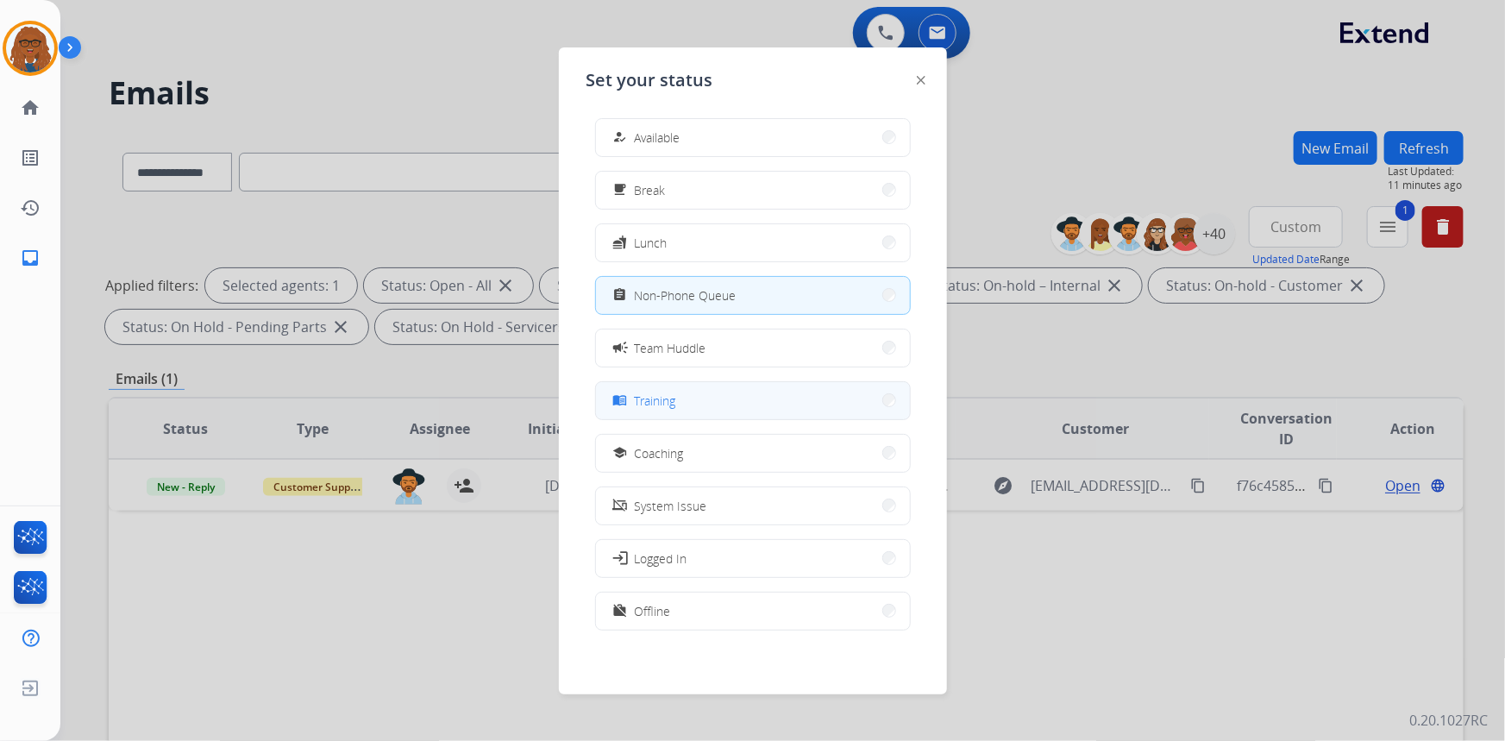
scroll to position [4, 0]
click at [1050, 147] on div at bounding box center [752, 370] width 1505 height 741
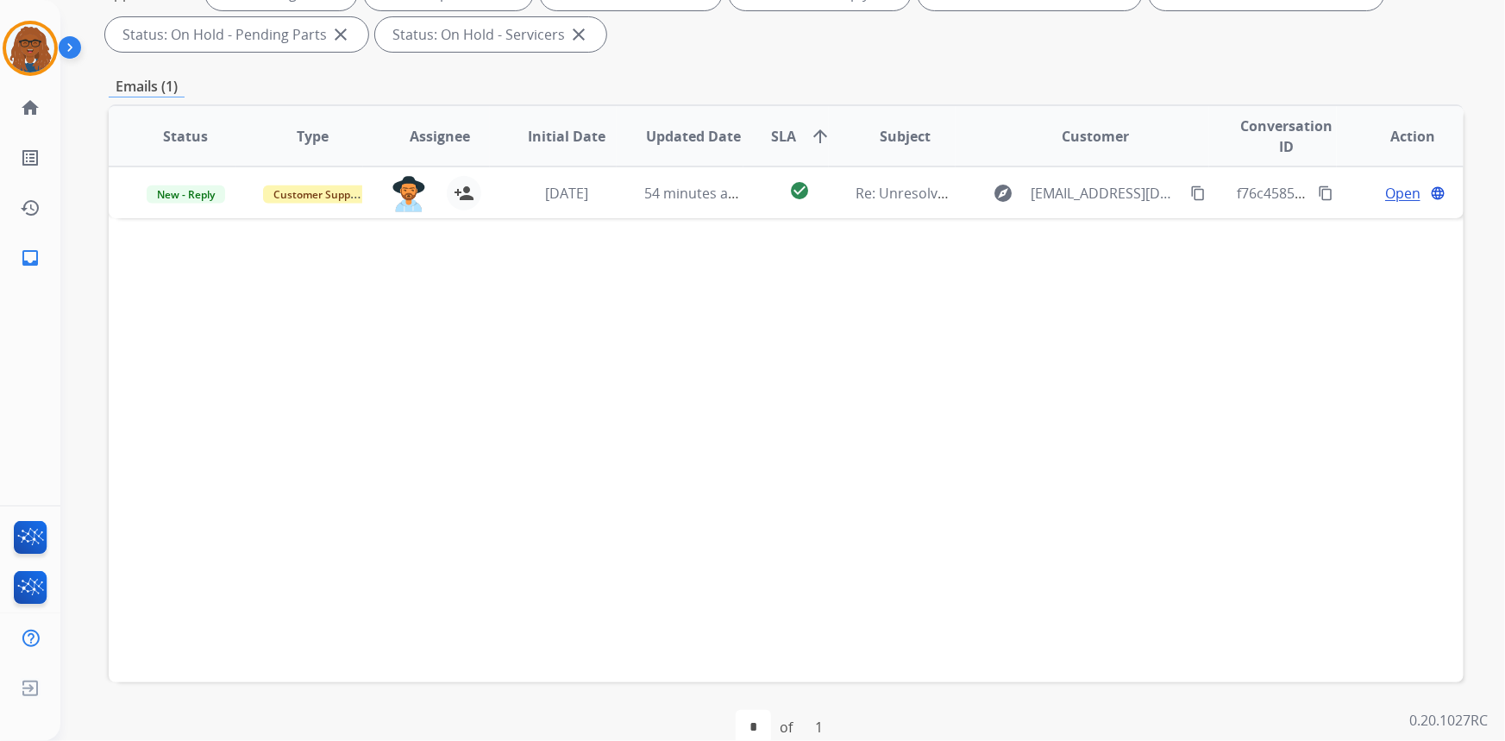
scroll to position [323, 0]
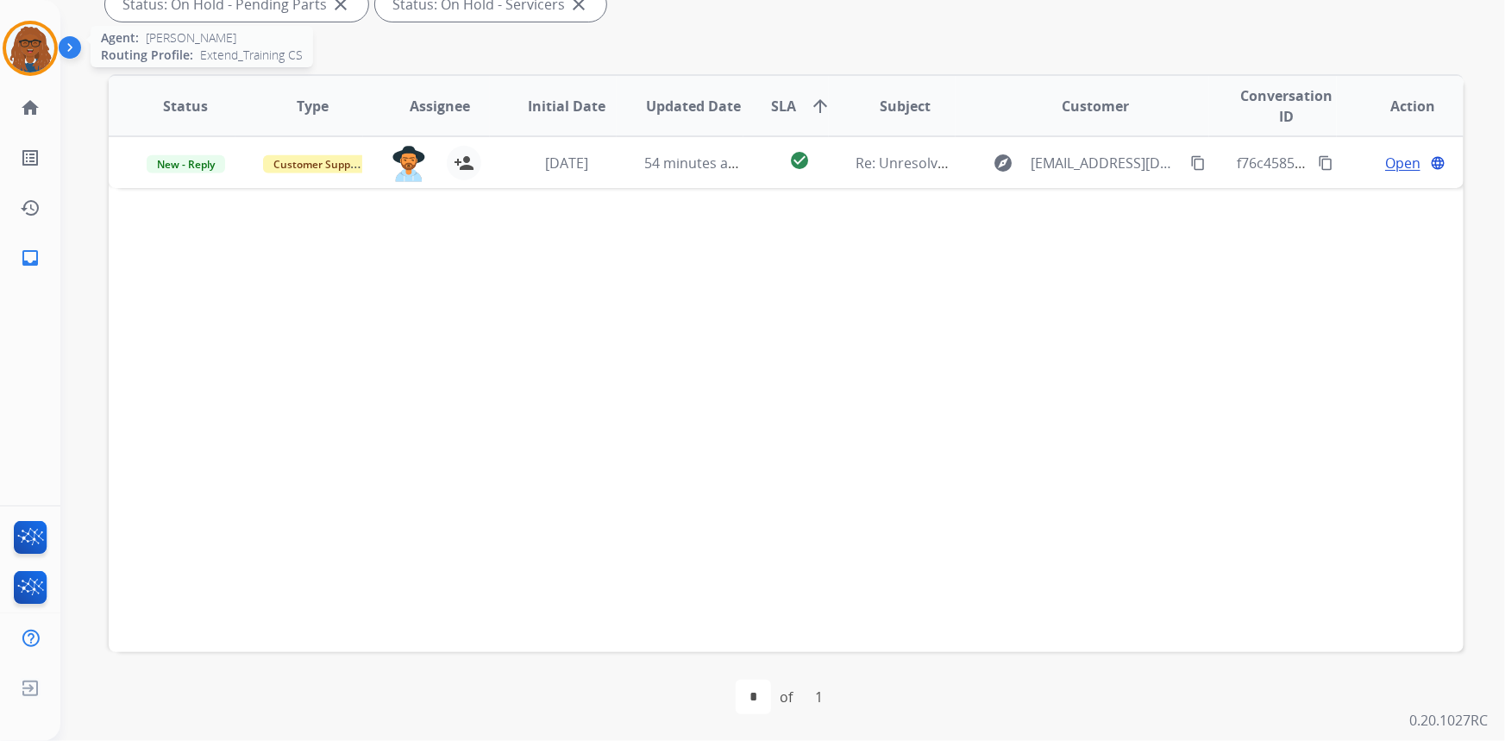
click at [25, 52] on img at bounding box center [30, 48] width 48 height 48
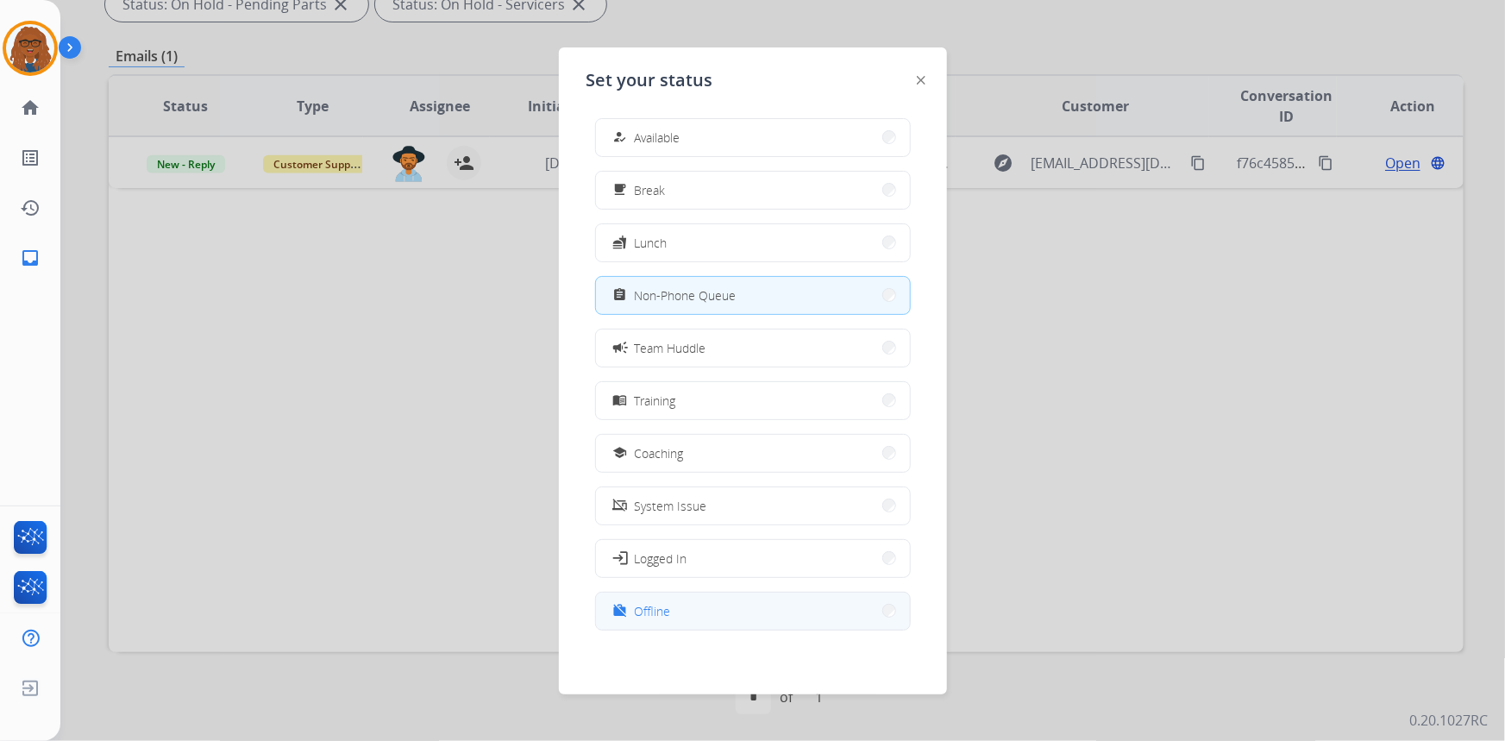
scroll to position [4, 0]
click at [733, 621] on button "work_off Offline" at bounding box center [753, 610] width 314 height 37
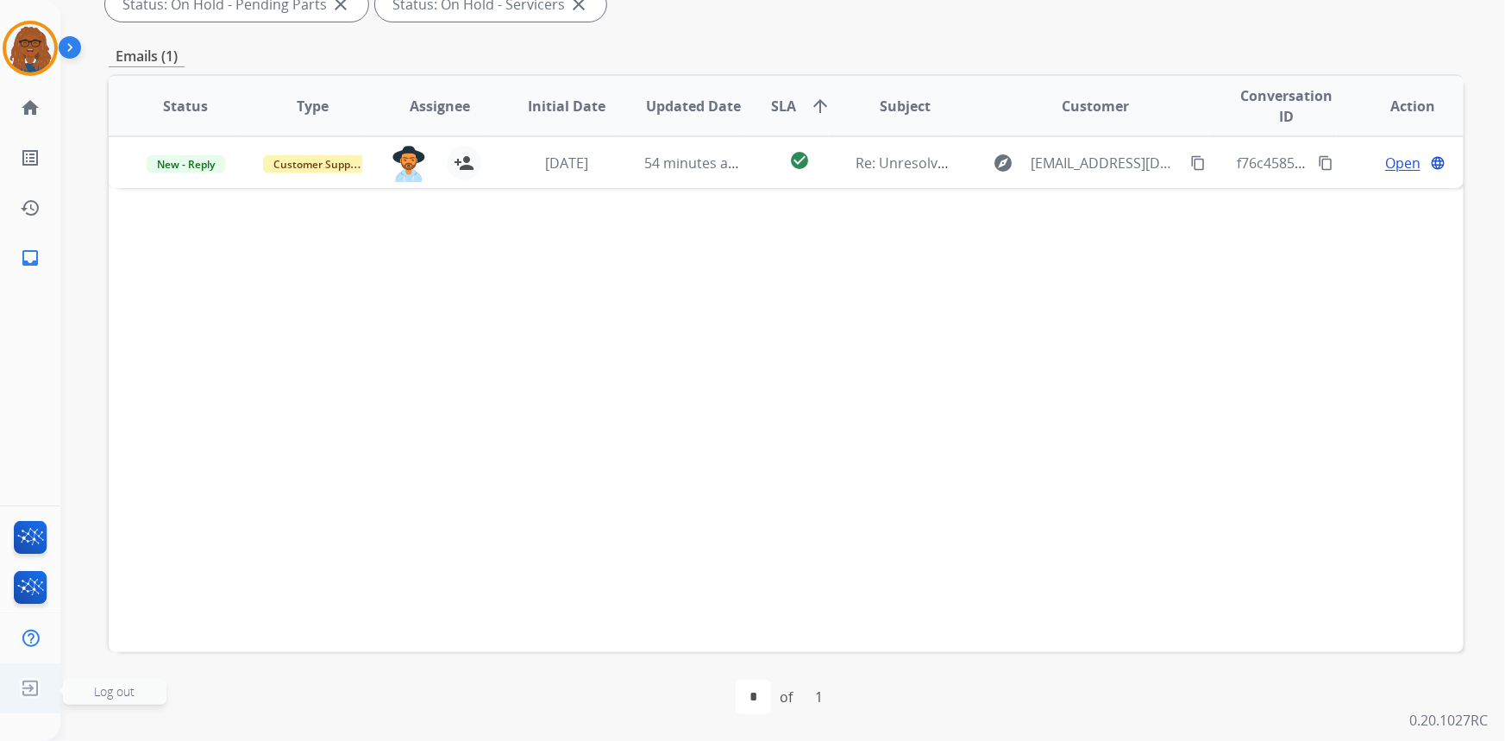
click at [27, 689] on img at bounding box center [30, 688] width 31 height 33
